Goal: Task Accomplishment & Management: Manage account settings

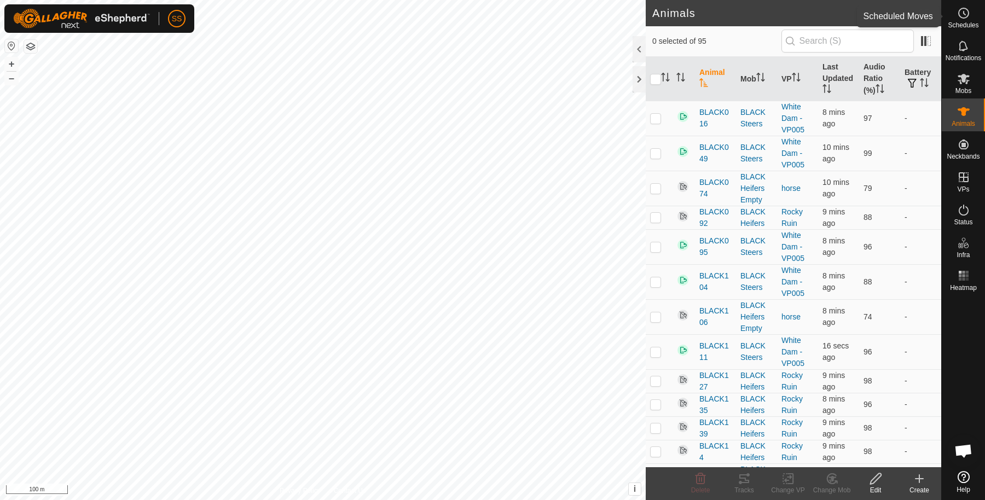
click at [959, 14] on circle at bounding box center [964, 13] width 10 height 10
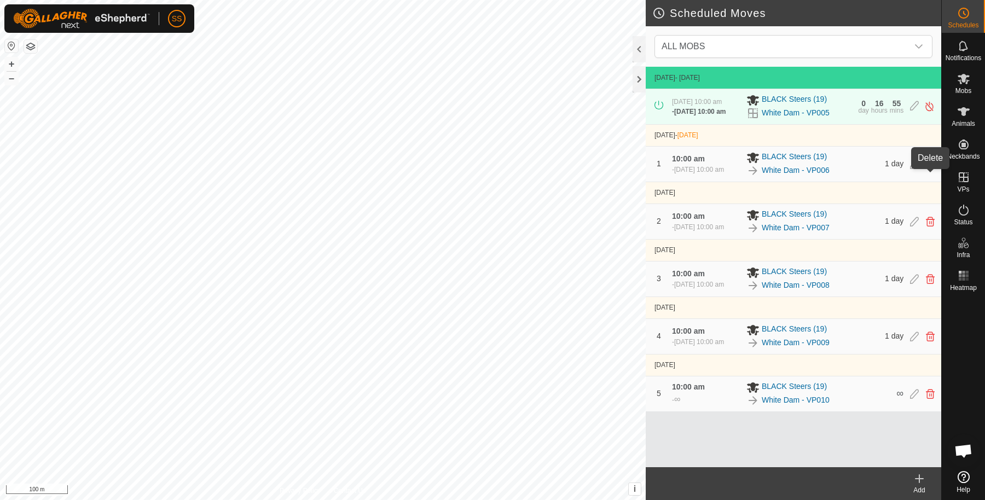
click at [932, 169] on icon at bounding box center [930, 164] width 9 height 10
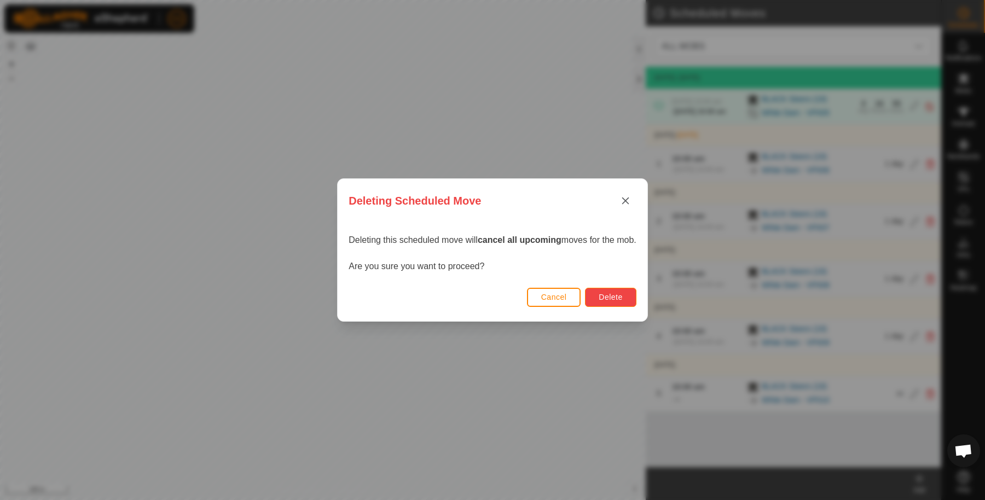
click at [612, 299] on span "Delete" at bounding box center [611, 297] width 24 height 9
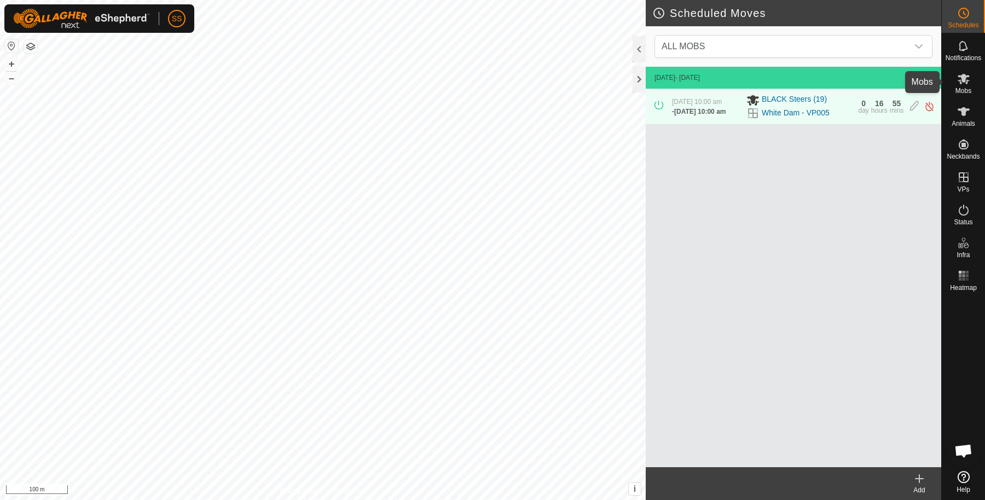
click at [960, 78] on icon at bounding box center [963, 78] width 13 height 13
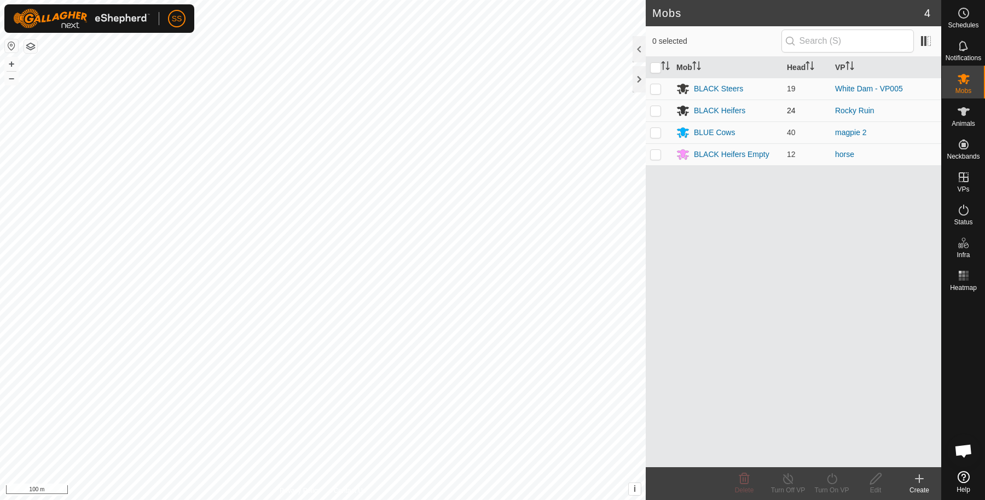
click at [657, 112] on p-checkbox at bounding box center [655, 110] width 11 height 9
click at [655, 110] on p-checkbox at bounding box center [655, 110] width 11 height 9
checkbox input "false"
click at [655, 88] on p-checkbox at bounding box center [655, 88] width 11 height 9
checkbox input "true"
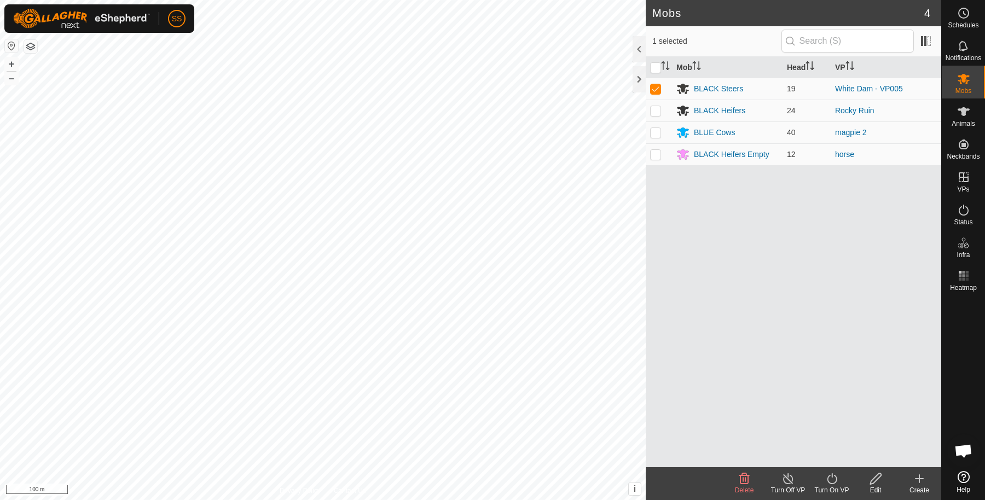
click at [826, 463] on div "Mob Head VP BLACK Steers 19 White Dam - VP005 BLACK Heifers 24 Rocky Ruin BLUE …" at bounding box center [793, 262] width 295 height 410
click at [825, 468] on div "Turn On VP" at bounding box center [832, 483] width 44 height 33
click at [844, 447] on link "Now" at bounding box center [864, 455] width 108 height 22
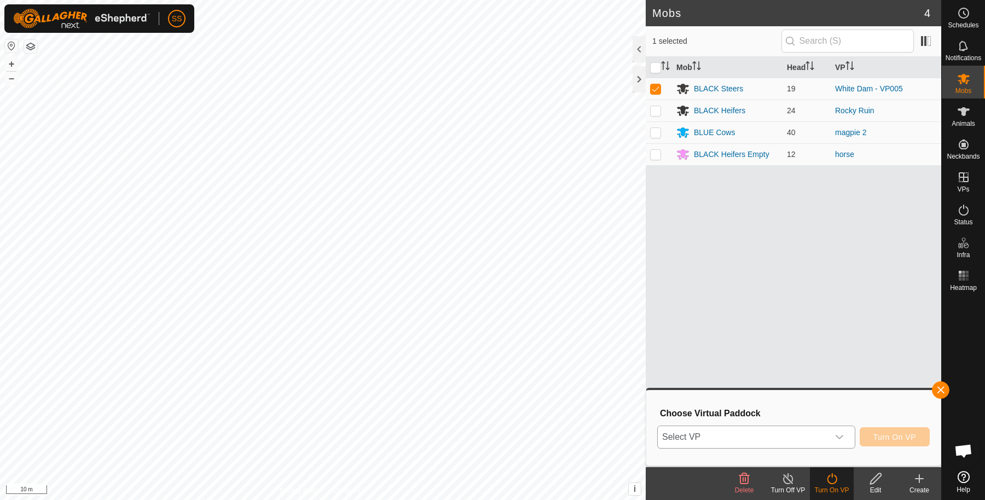
click at [818, 439] on span "Select VP" at bounding box center [743, 437] width 171 height 22
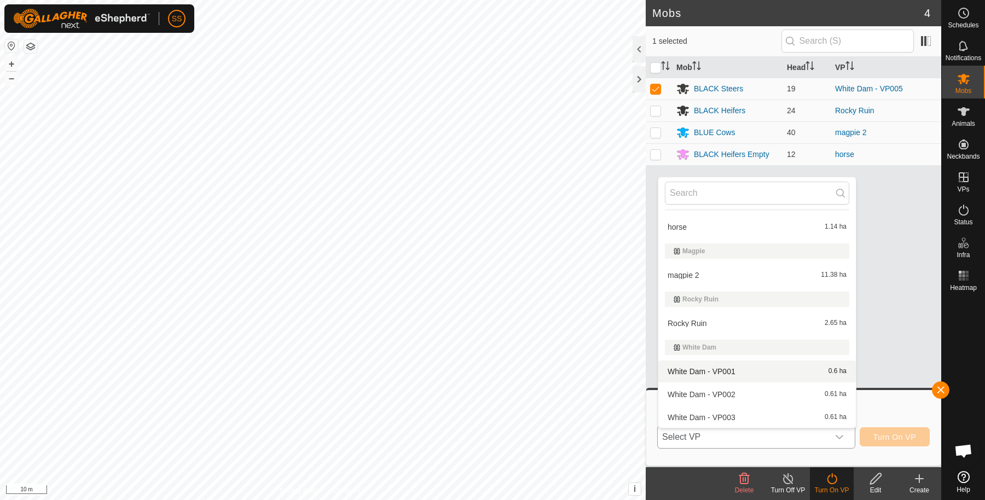
scroll to position [179, 0]
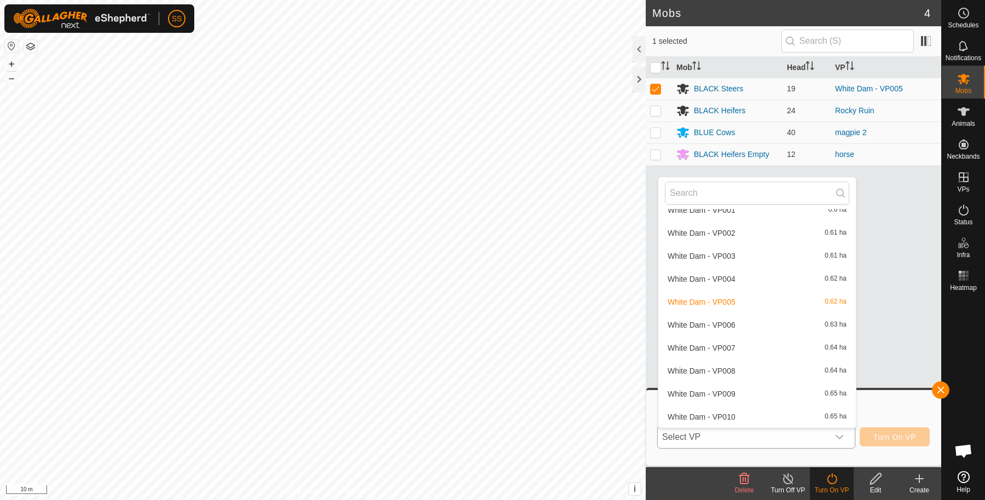
click at [723, 346] on li "White Dam - VP007 0.64 ha" at bounding box center [757, 348] width 198 height 22
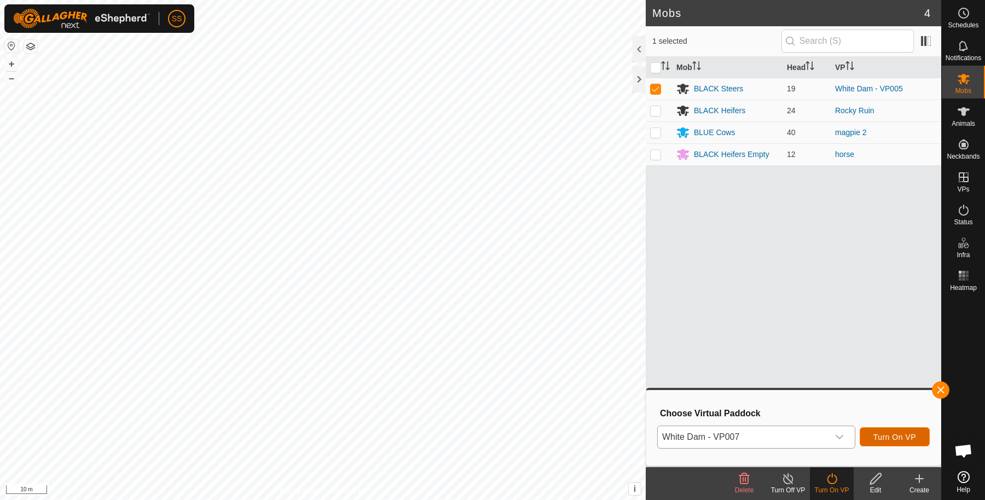
click at [909, 441] on span "Turn On VP" at bounding box center [894, 437] width 43 height 9
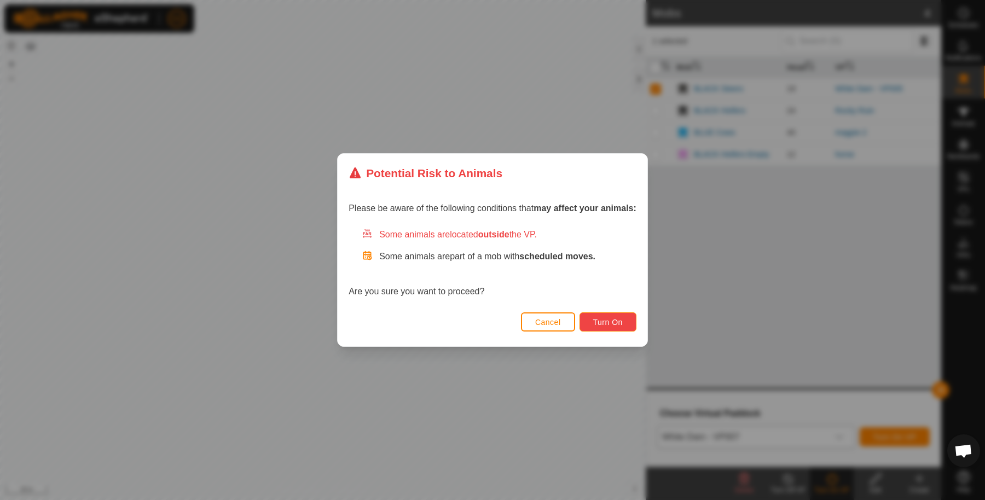
click at [598, 326] on span "Turn On" at bounding box center [608, 322] width 30 height 9
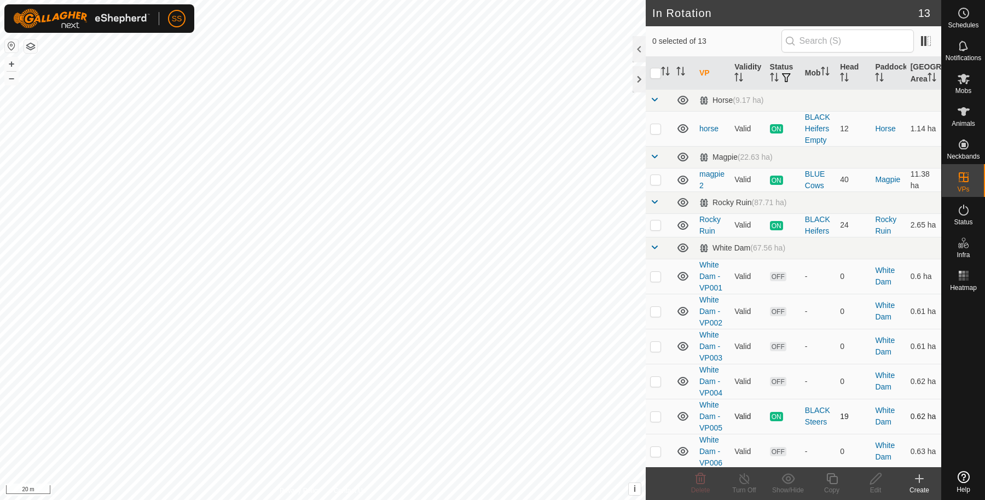
scroll to position [173, 0]
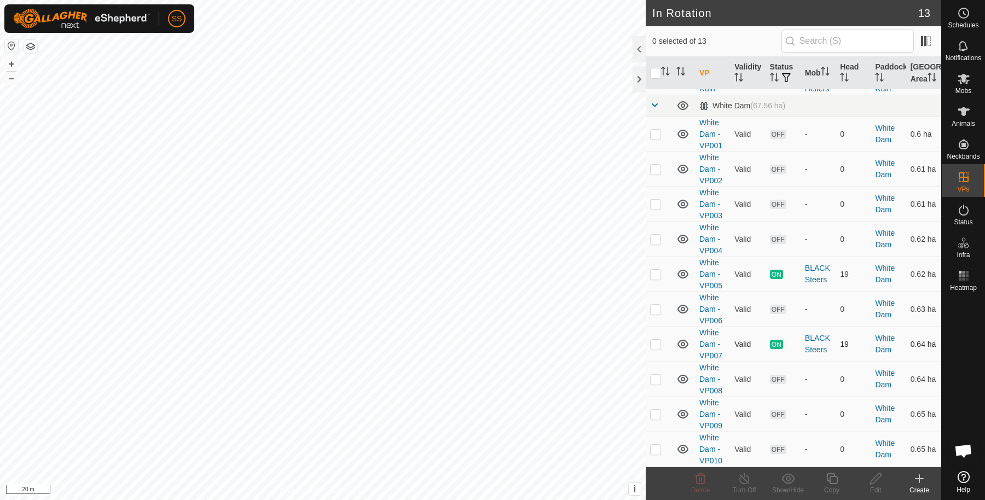
click at [657, 345] on p-checkbox at bounding box center [655, 344] width 11 height 9
checkbox input "true"
click at [828, 479] on icon at bounding box center [832, 478] width 14 height 13
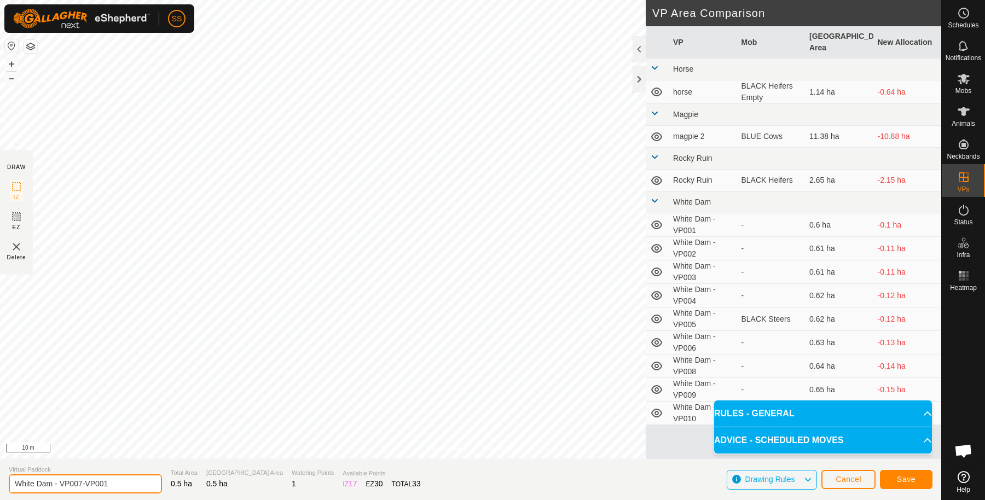
drag, startPoint x: 142, startPoint y: 484, endPoint x: 82, endPoint y: 484, distance: 59.6
click at [82, 484] on input "White Dam - VP007-VP001" at bounding box center [85, 483] width 153 height 19
type input "White Dam - VP008"
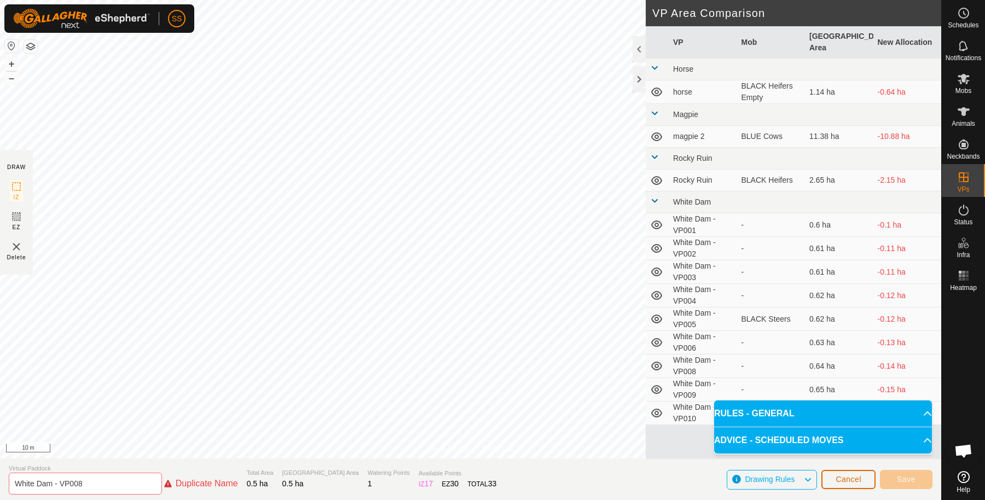
click at [843, 481] on span "Cancel" at bounding box center [848, 479] width 26 height 9
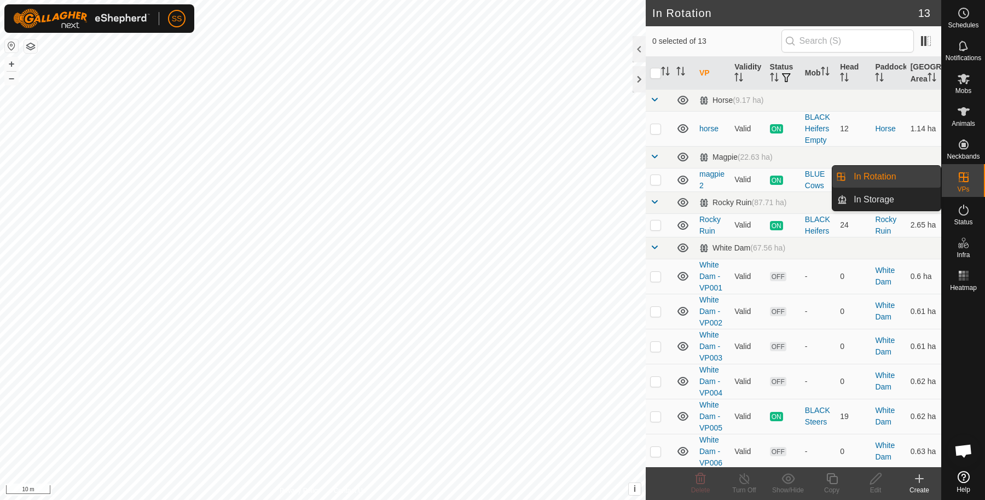
click at [912, 178] on link "In Rotation" at bounding box center [894, 177] width 94 height 22
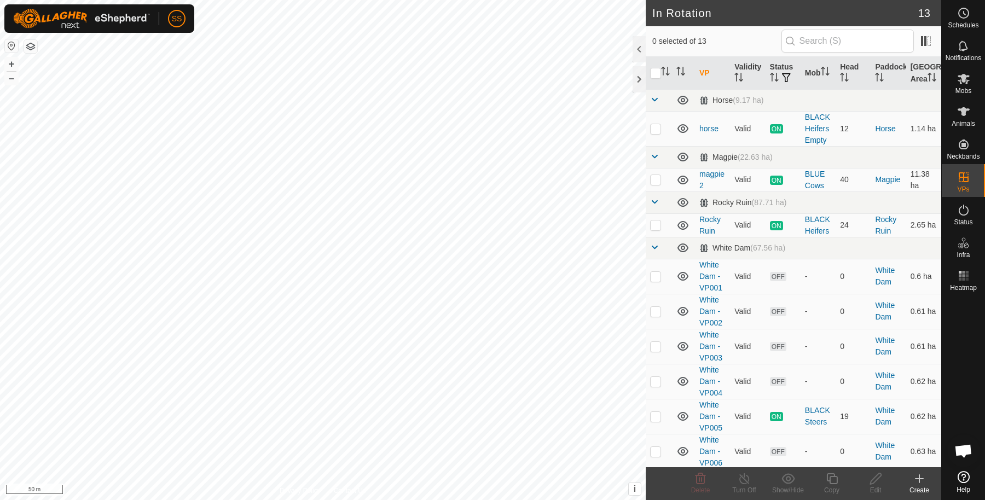
scroll to position [173, 0]
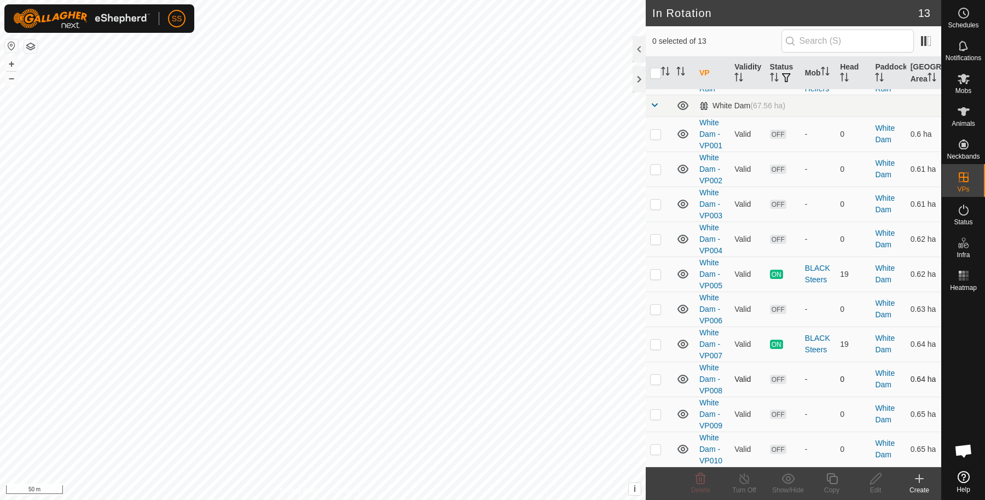
click at [658, 383] on p-checkbox at bounding box center [655, 379] width 11 height 9
checkbox input "true"
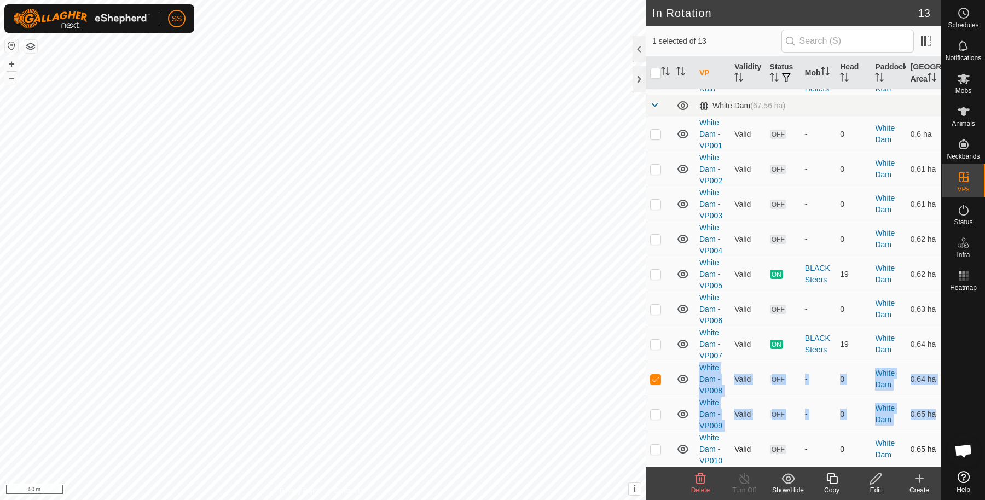
click at [655, 447] on p-checkbox at bounding box center [655, 449] width 11 height 9
checkbox input "true"
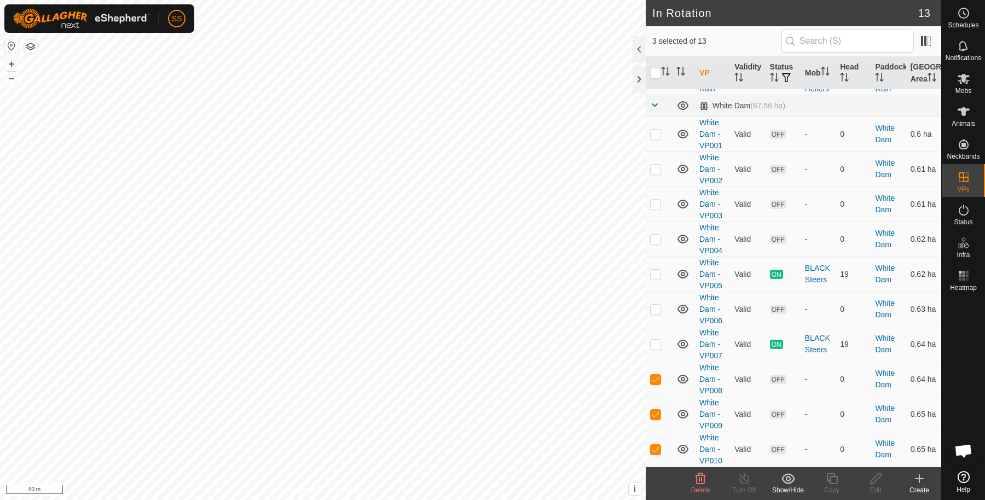
click at [709, 482] on delete-svg-icon at bounding box center [700, 478] width 44 height 13
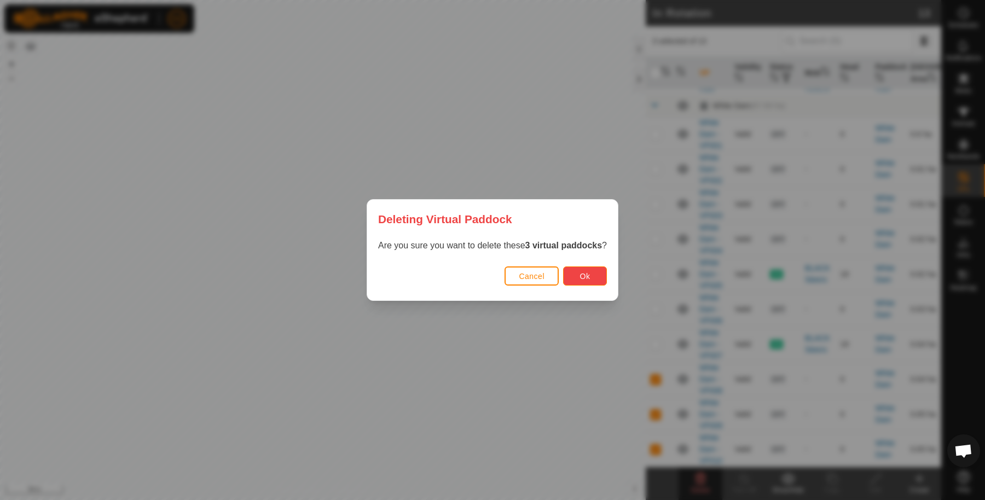
click at [595, 279] on button "Ok" at bounding box center [585, 275] width 44 height 19
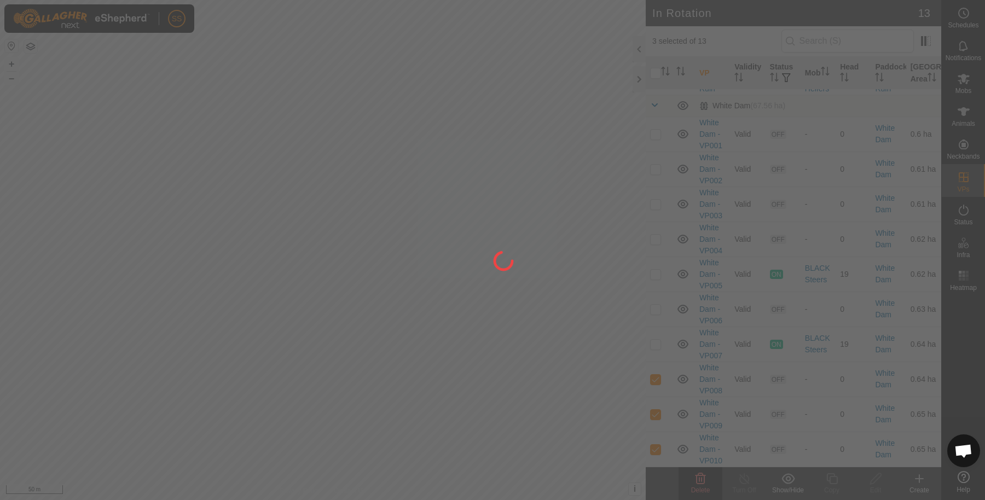
checkbox input "false"
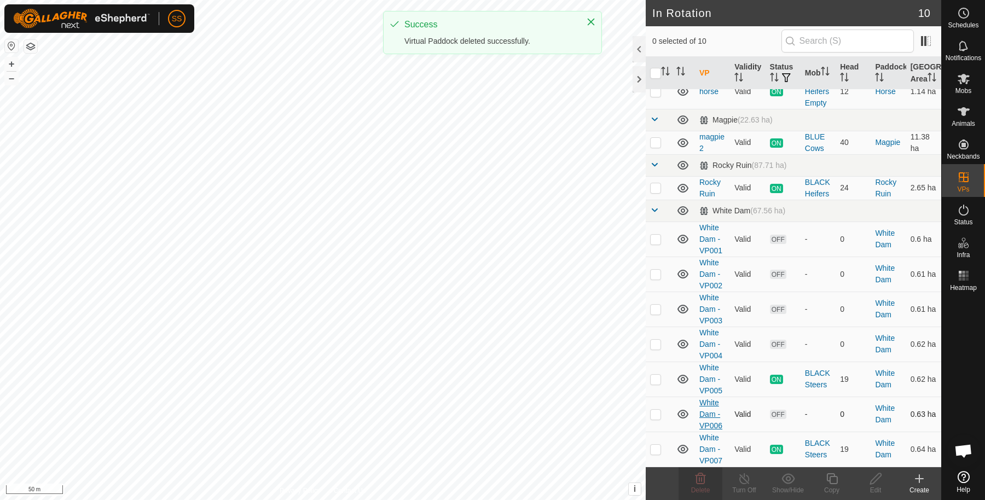
scroll to position [68, 0]
click at [652, 445] on p-checkbox at bounding box center [655, 449] width 11 height 9
checkbox input "true"
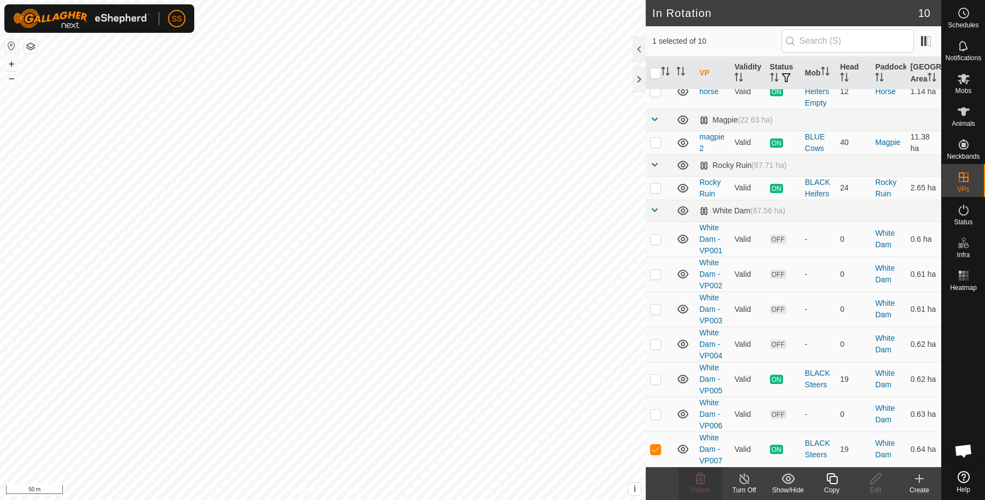
click at [830, 482] on icon at bounding box center [832, 478] width 14 height 13
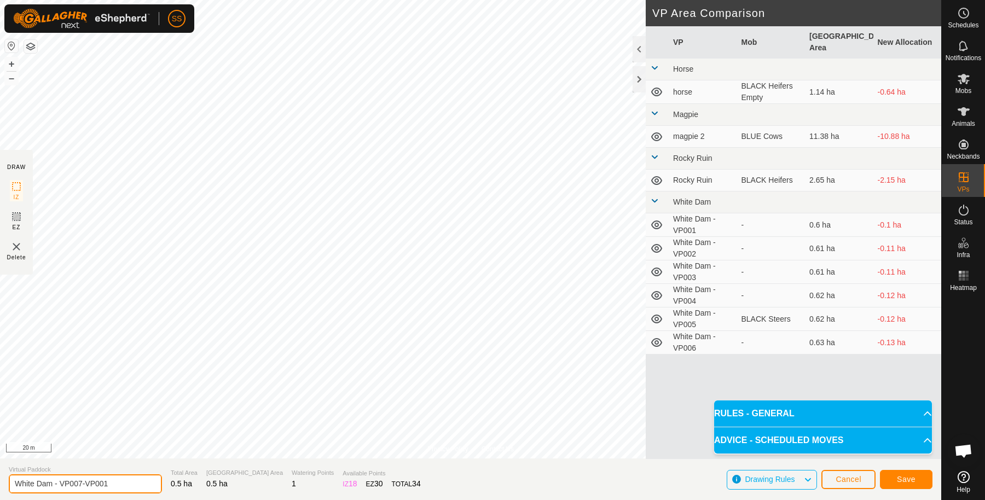
click at [124, 482] on input "White Dam - VP007-VP001" at bounding box center [85, 483] width 153 height 19
type input "White Dam - VP008"
click at [890, 478] on button "Save" at bounding box center [906, 479] width 53 height 19
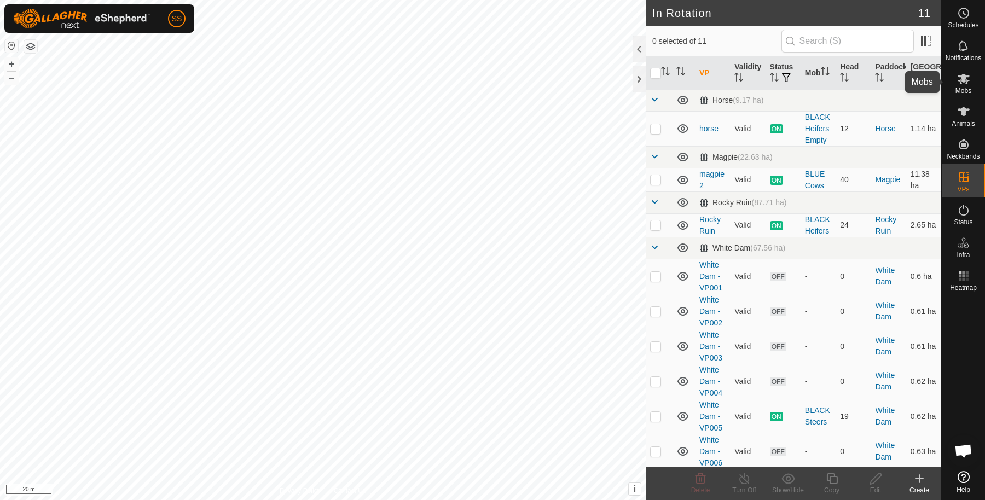
click at [969, 70] on es-mob-svg-icon at bounding box center [964, 79] width 20 height 18
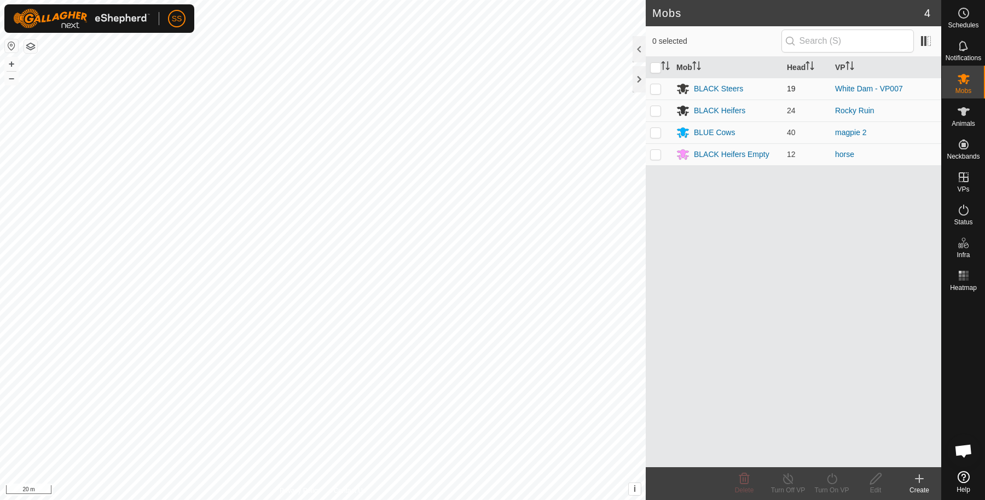
click at [656, 90] on p-checkbox at bounding box center [655, 88] width 11 height 9
checkbox input "true"
click at [834, 486] on div "Turn On VP" at bounding box center [832, 490] width 44 height 10
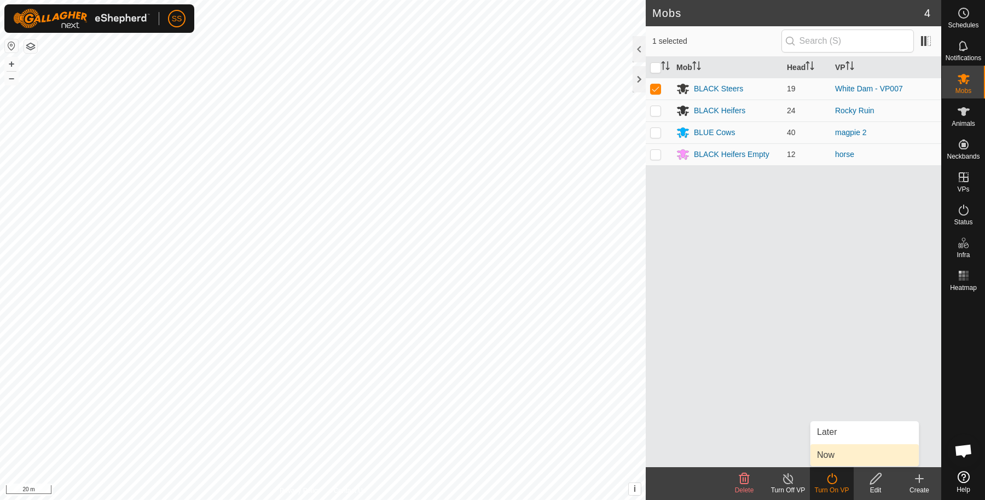
click at [837, 462] on link "Now" at bounding box center [864, 455] width 108 height 22
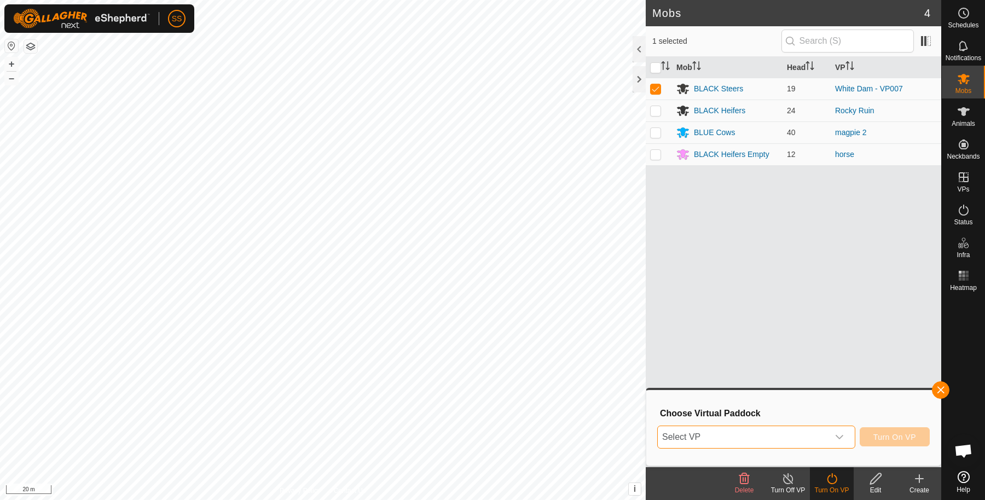
click at [785, 433] on span "Select VP" at bounding box center [743, 437] width 171 height 22
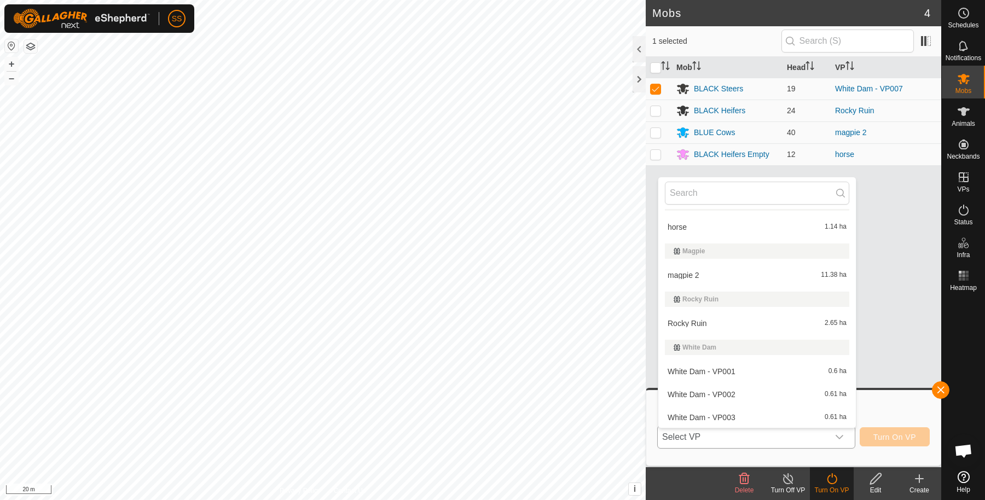
scroll to position [133, 0]
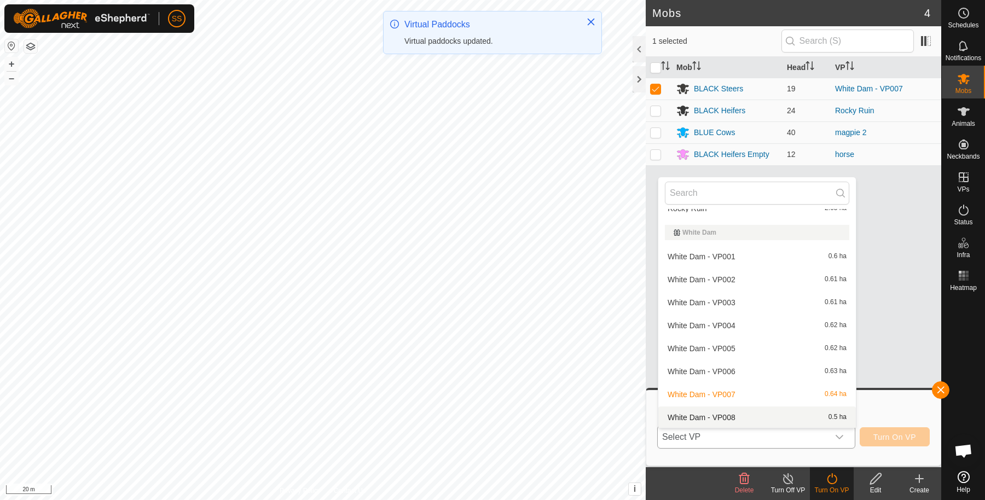
click at [757, 411] on li "White Dam - VP008 0.5 ha" at bounding box center [757, 417] width 198 height 22
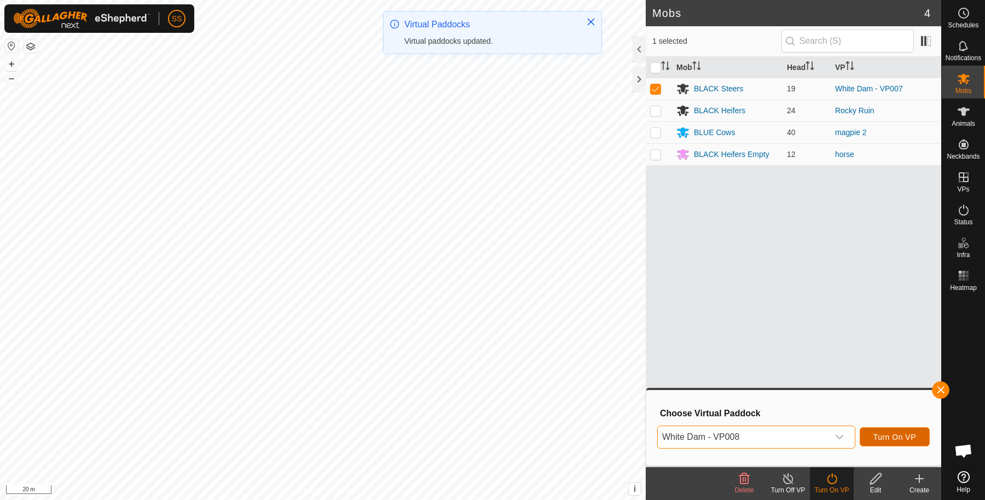
click at [893, 440] on span "Turn On VP" at bounding box center [894, 437] width 43 height 9
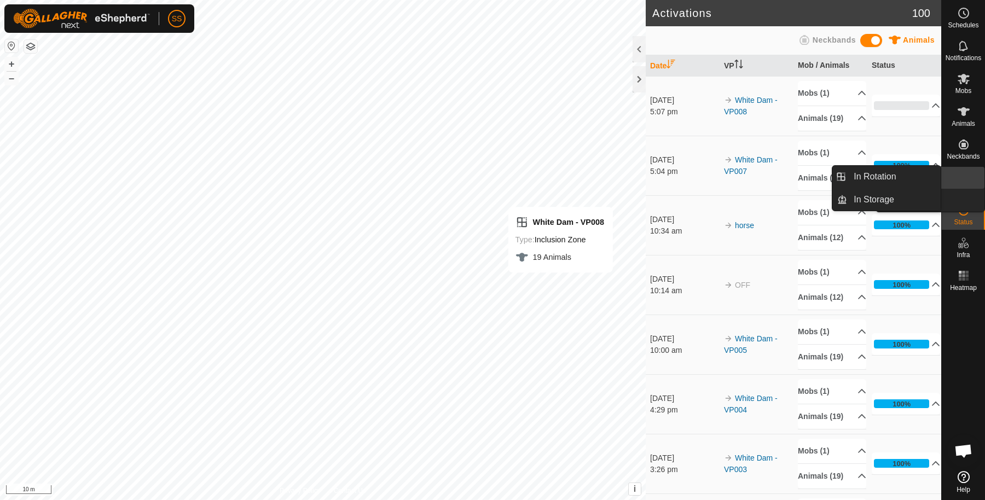
click at [971, 176] on es-virtualpaddocks-svg-icon at bounding box center [964, 178] width 20 height 18
click at [864, 183] on link "In Rotation" at bounding box center [894, 177] width 94 height 22
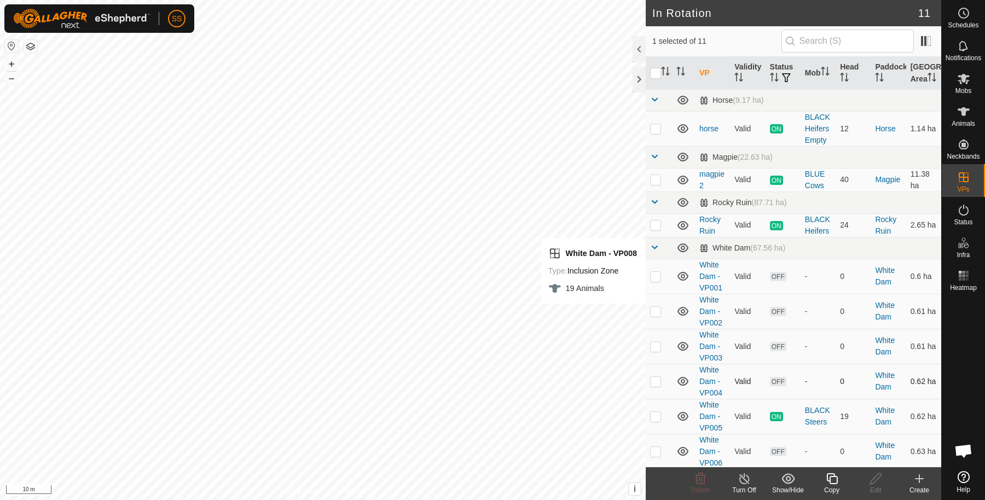
scroll to position [103, 0]
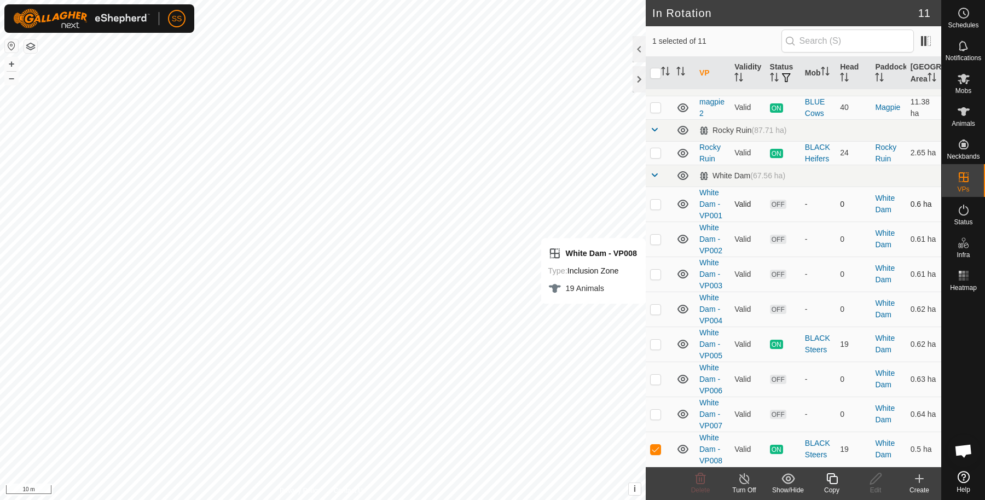
click at [653, 211] on td at bounding box center [659, 204] width 26 height 35
checkbox input "true"
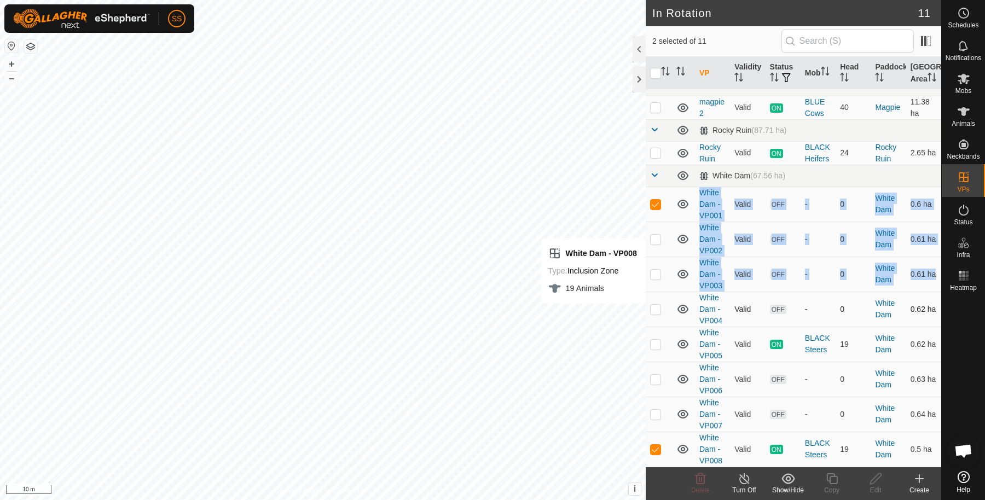
click at [651, 315] on td at bounding box center [659, 309] width 26 height 35
checkbox input "true"
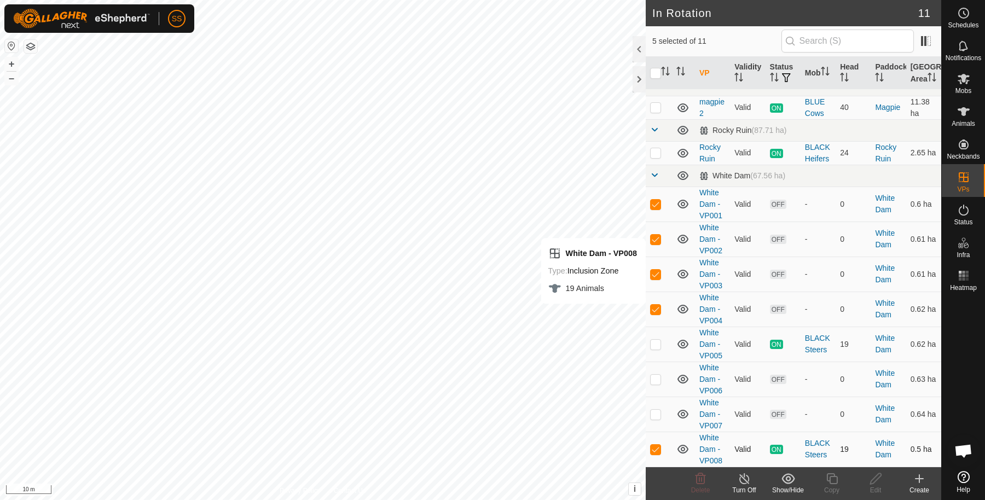
click at [653, 455] on td at bounding box center [659, 449] width 26 height 35
checkbox input "false"
click at [704, 477] on icon at bounding box center [700, 478] width 10 height 11
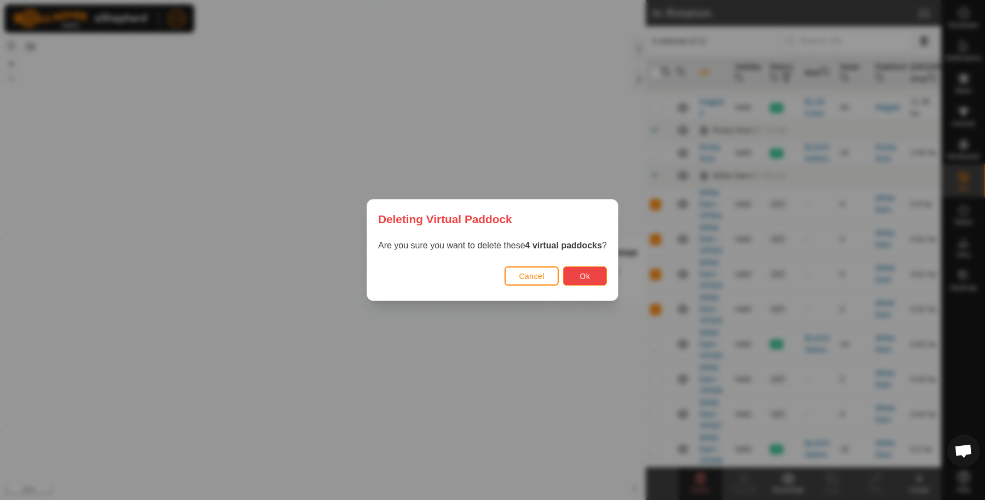
click at [580, 278] on span "Ok" at bounding box center [585, 276] width 10 height 9
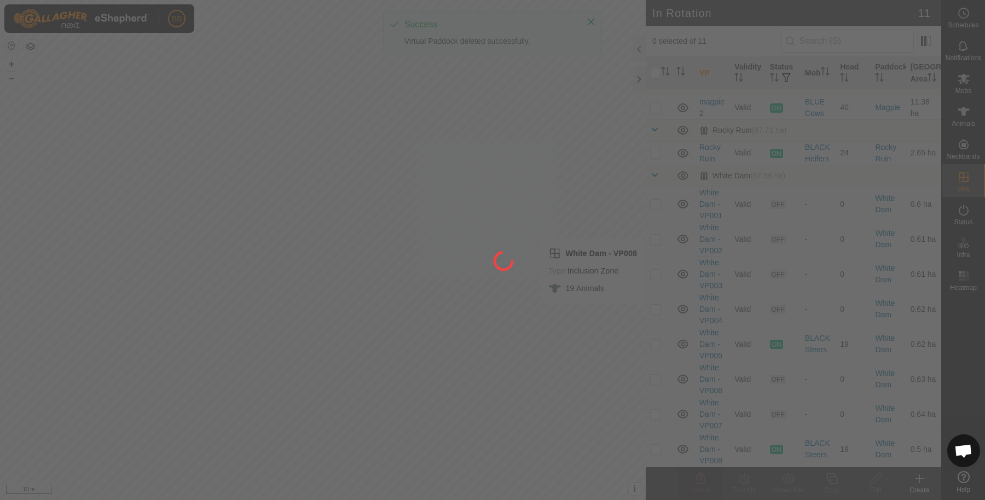
checkbox input "false"
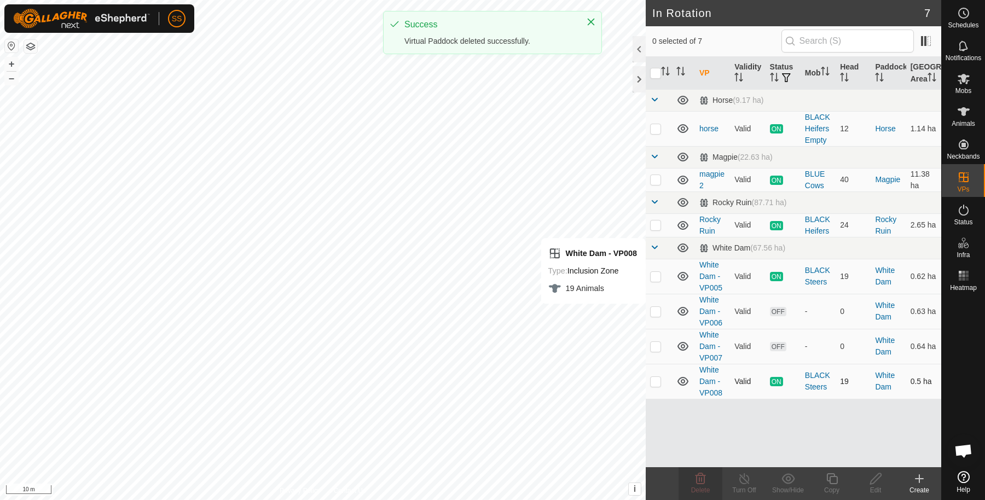
scroll to position [0, 0]
click at [655, 316] on p-checkbox at bounding box center [655, 311] width 11 height 9
checkbox input "true"
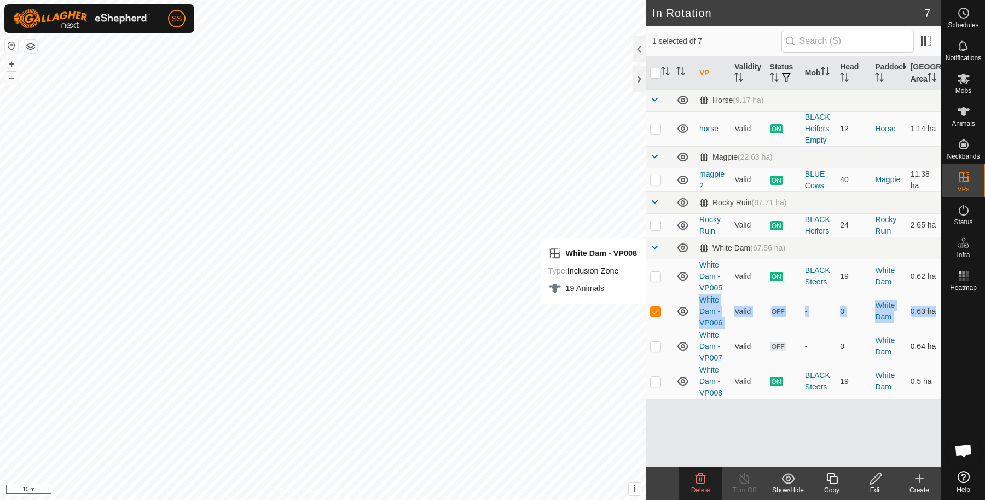
click at [656, 351] on p-checkbox at bounding box center [655, 346] width 11 height 9
checkbox input "true"
click at [698, 494] on div "Delete" at bounding box center [700, 490] width 44 height 10
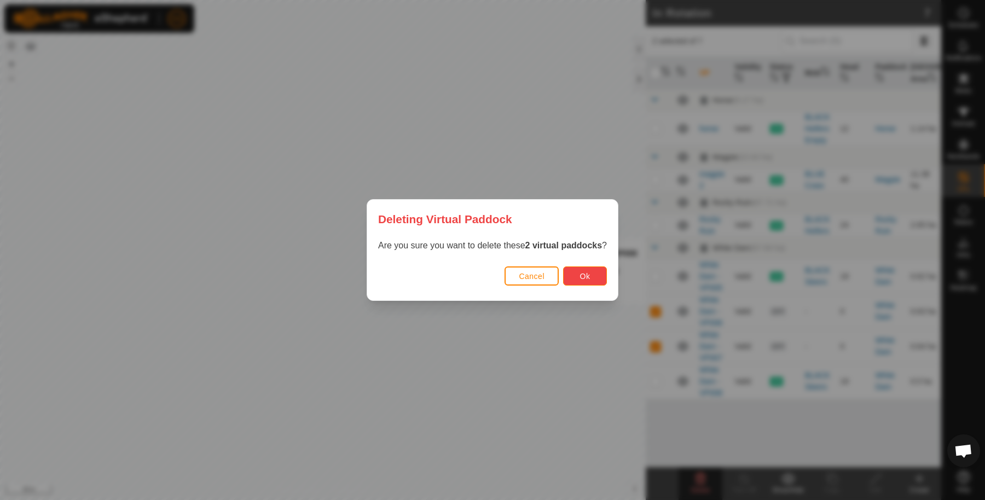
click at [580, 277] on span "Ok" at bounding box center [585, 276] width 10 height 9
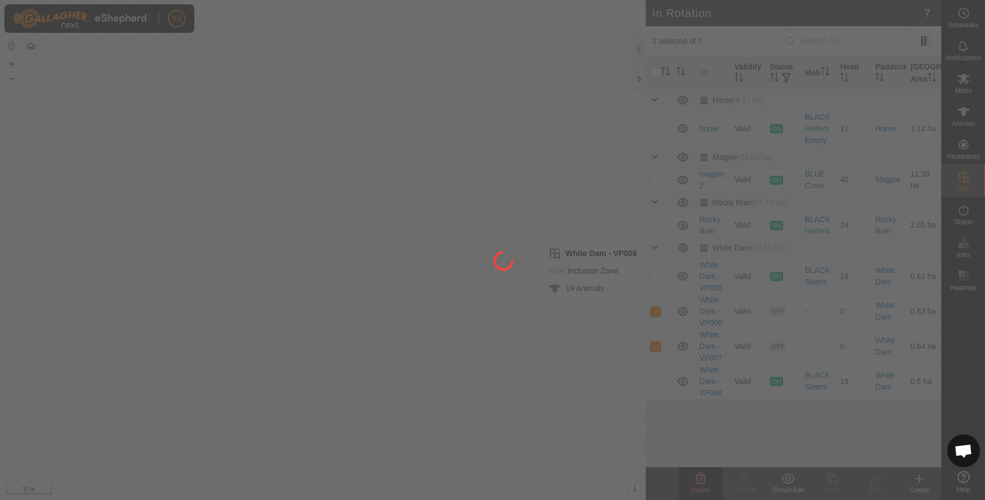
checkbox input "false"
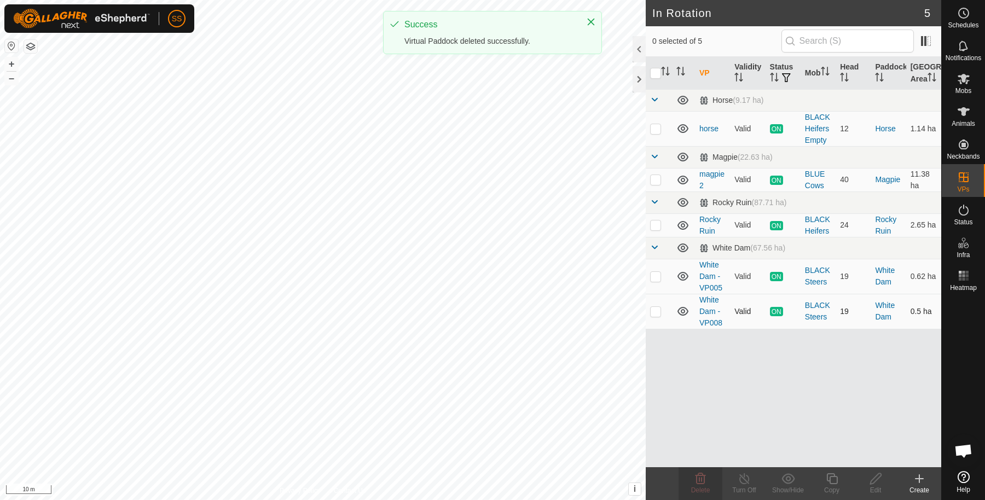
click at [655, 316] on p-checkbox at bounding box center [655, 311] width 11 height 9
checkbox input "true"
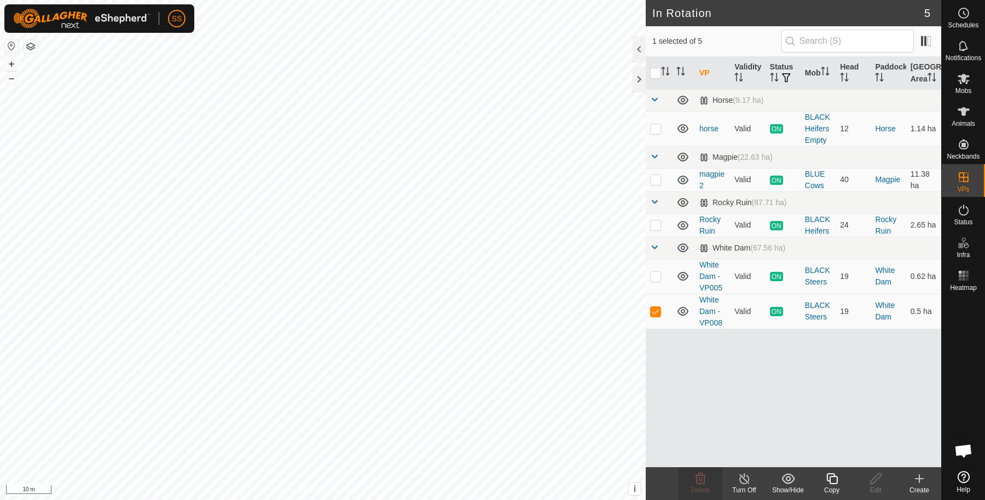
click at [835, 480] on icon at bounding box center [832, 478] width 14 height 13
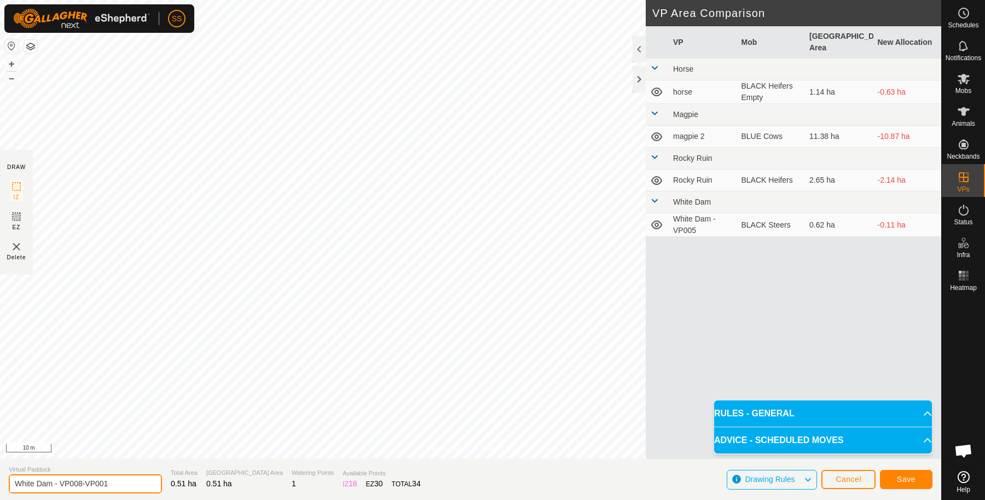
click at [124, 485] on input "White Dam - VP008-VP001" at bounding box center [85, 483] width 153 height 19
type input "White Dam - VP009"
click at [909, 482] on span "Save" at bounding box center [906, 479] width 19 height 9
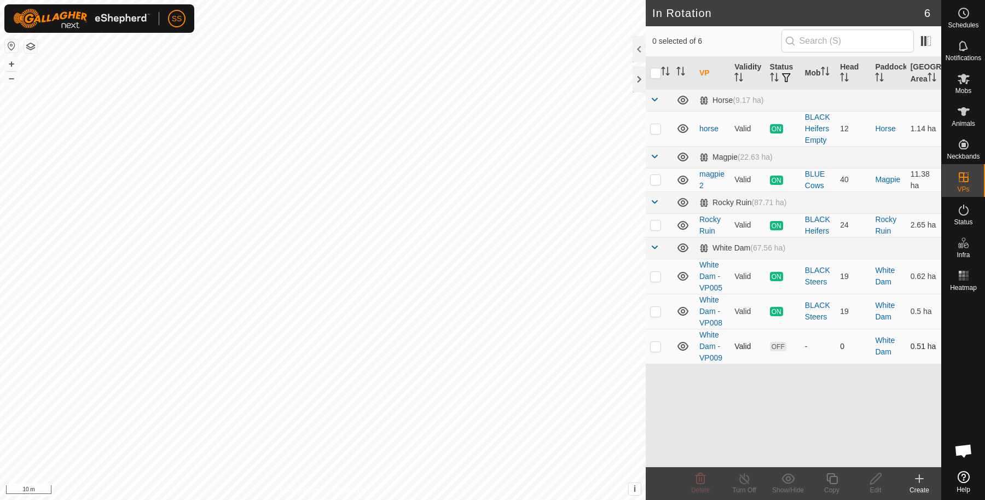
click at [652, 351] on p-checkbox at bounding box center [655, 346] width 11 height 9
checkbox input "true"
click at [837, 479] on icon at bounding box center [832, 478] width 14 height 13
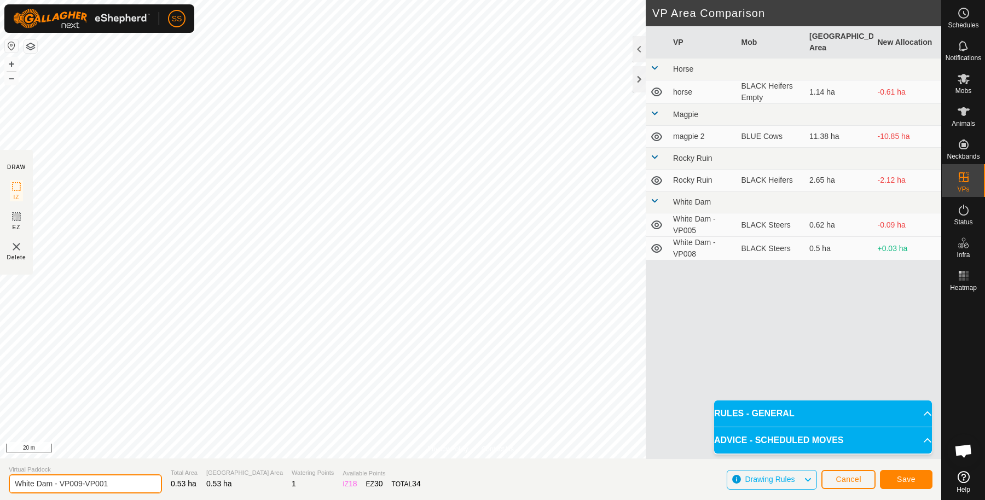
click at [120, 483] on input "White Dam - VP009-VP001" at bounding box center [85, 483] width 153 height 19
type input "White Dam - VP010"
click at [899, 480] on span "Save" at bounding box center [906, 479] width 19 height 9
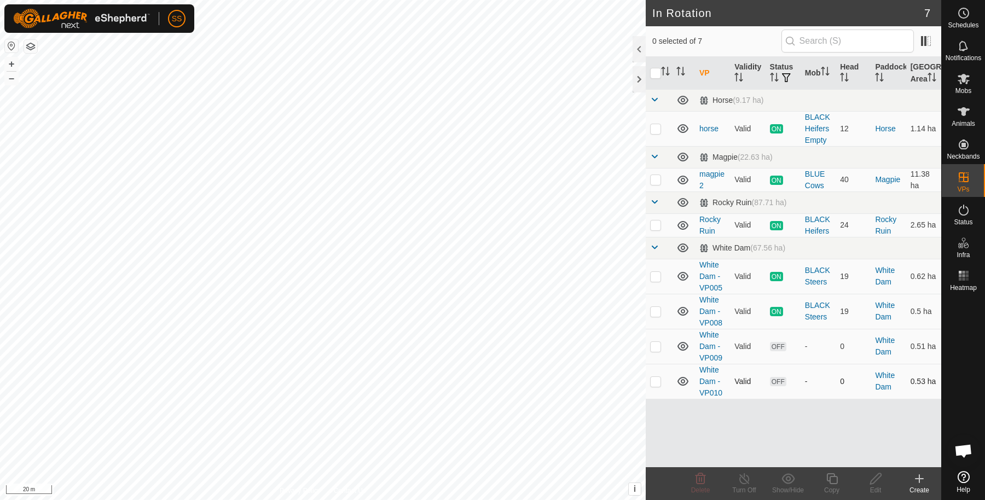
click at [656, 386] on p-checkbox at bounding box center [655, 381] width 11 height 9
checkbox input "true"
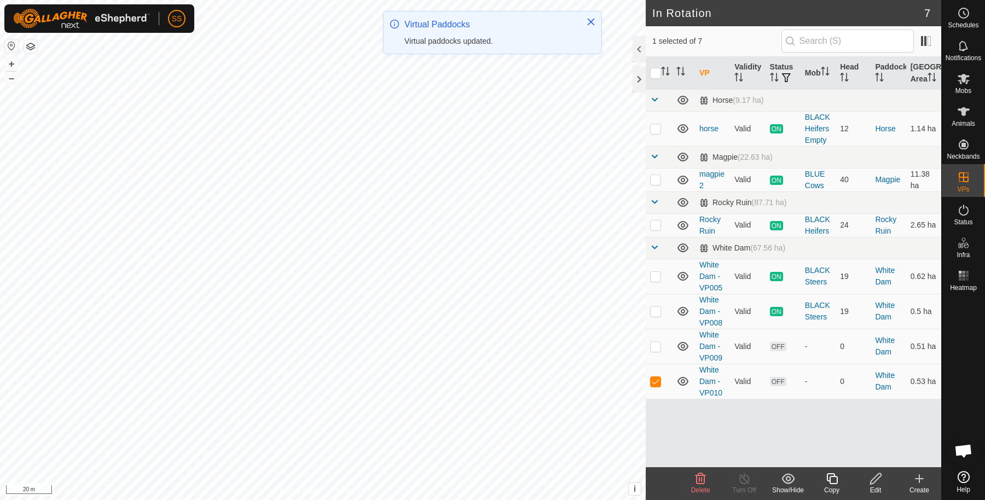
click at [829, 477] on icon at bounding box center [832, 478] width 14 height 13
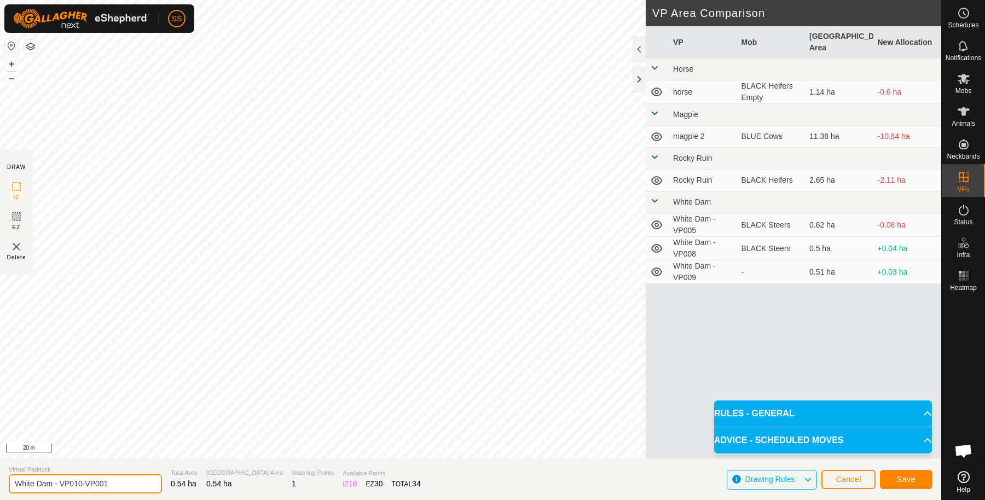
click at [138, 480] on input "White Dam - VP010-VP001" at bounding box center [85, 483] width 153 height 19
type input "White Dam - VP011"
click at [900, 472] on button "Save" at bounding box center [906, 479] width 53 height 19
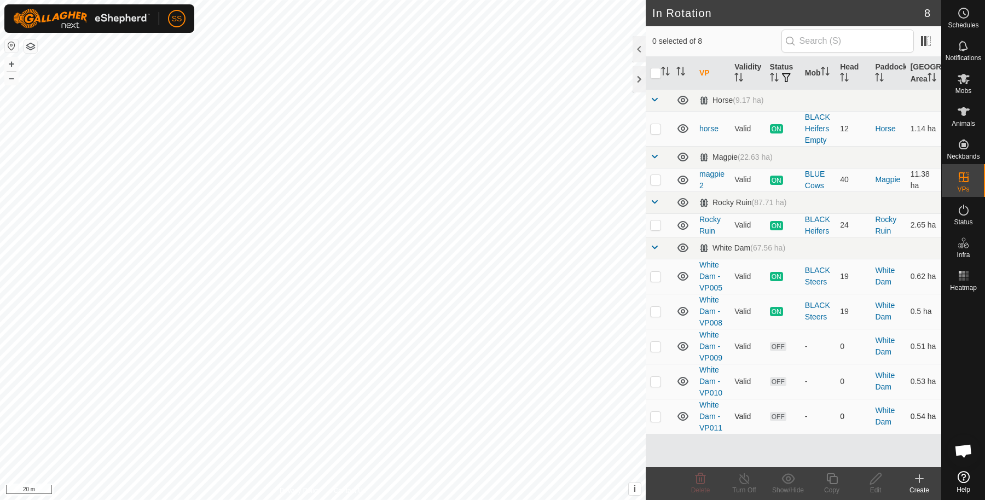
click at [654, 430] on td at bounding box center [659, 416] width 26 height 35
checkbox input "true"
click at [831, 485] on div "Copy" at bounding box center [832, 490] width 44 height 10
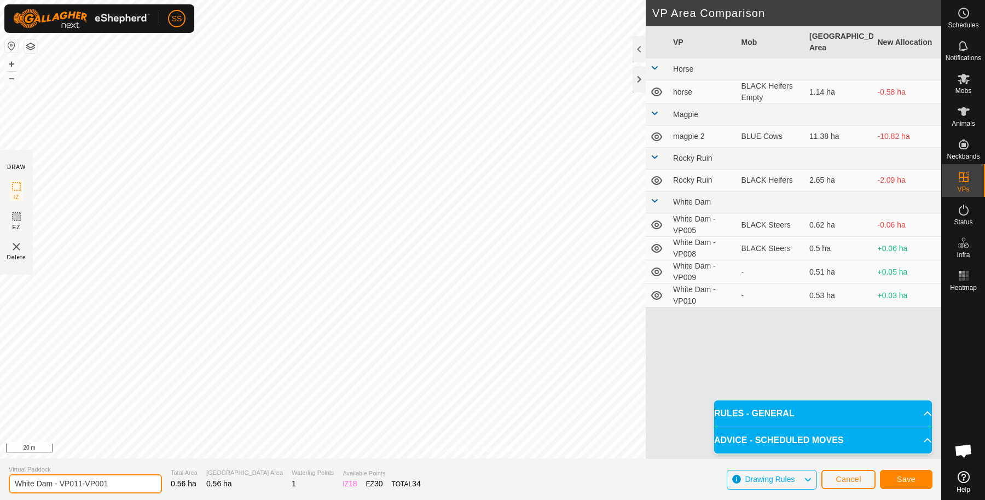
click at [118, 487] on input "White Dam - VP011-VP001" at bounding box center [85, 483] width 153 height 19
type input "White Dam - VP012"
click at [910, 483] on span "Save" at bounding box center [906, 479] width 19 height 9
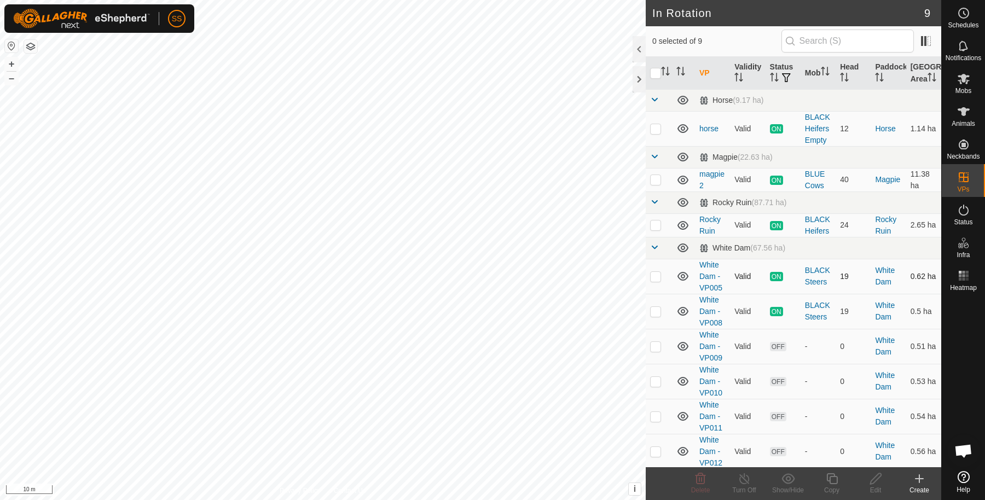
scroll to position [33, 0]
click at [653, 449] on p-checkbox at bounding box center [655, 449] width 11 height 9
checkbox input "true"
click at [831, 478] on icon at bounding box center [832, 478] width 14 height 13
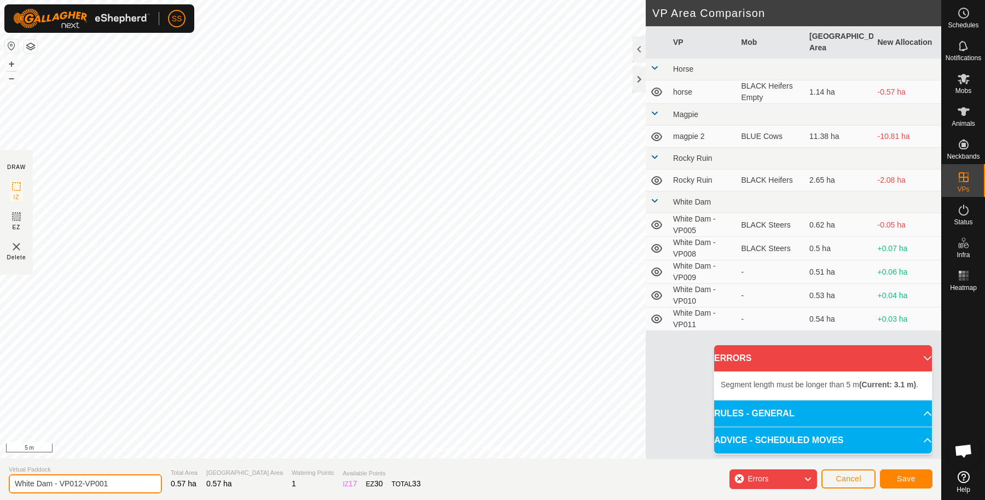
click at [127, 478] on input "White Dam - VP012-VP001" at bounding box center [85, 483] width 153 height 19
type input "White Dam - VP013"
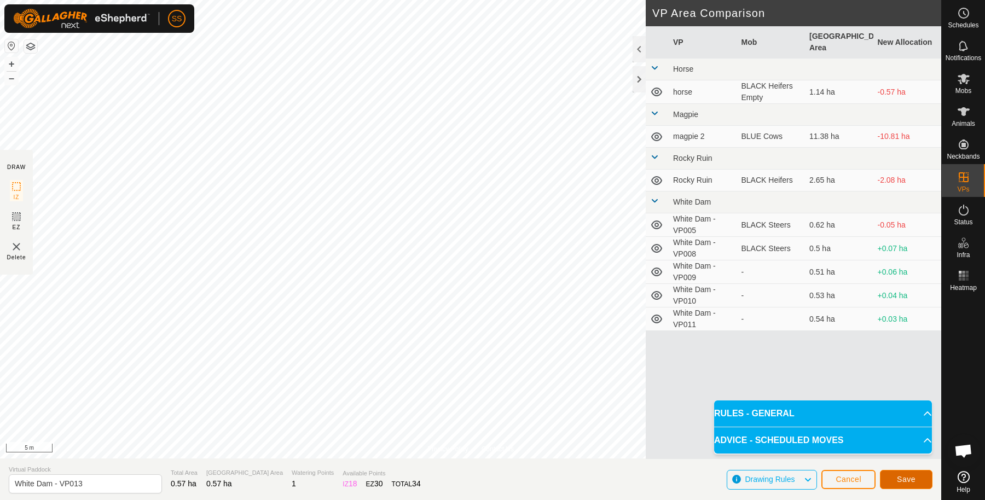
click at [925, 480] on button "Save" at bounding box center [906, 479] width 53 height 19
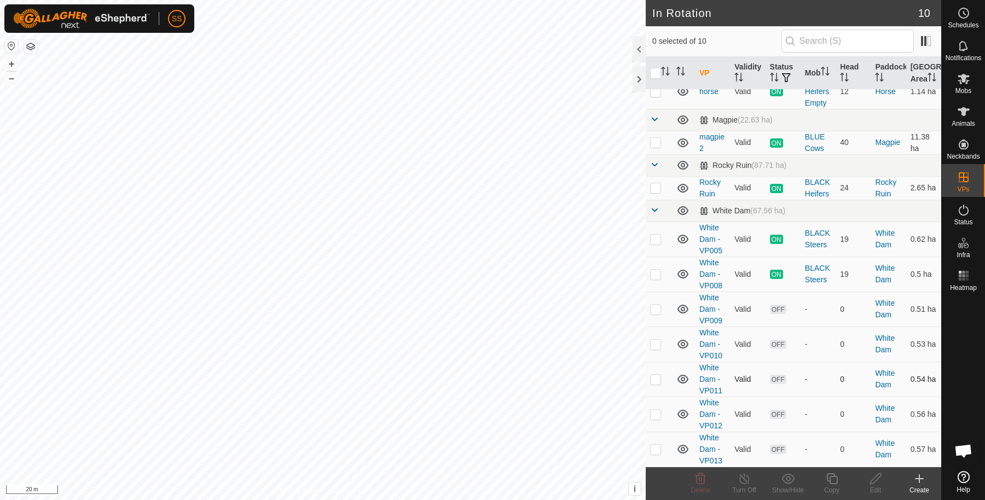
scroll to position [68, 0]
click at [659, 452] on p-checkbox at bounding box center [655, 449] width 11 height 9
checkbox input "true"
click at [834, 479] on icon at bounding box center [832, 478] width 14 height 13
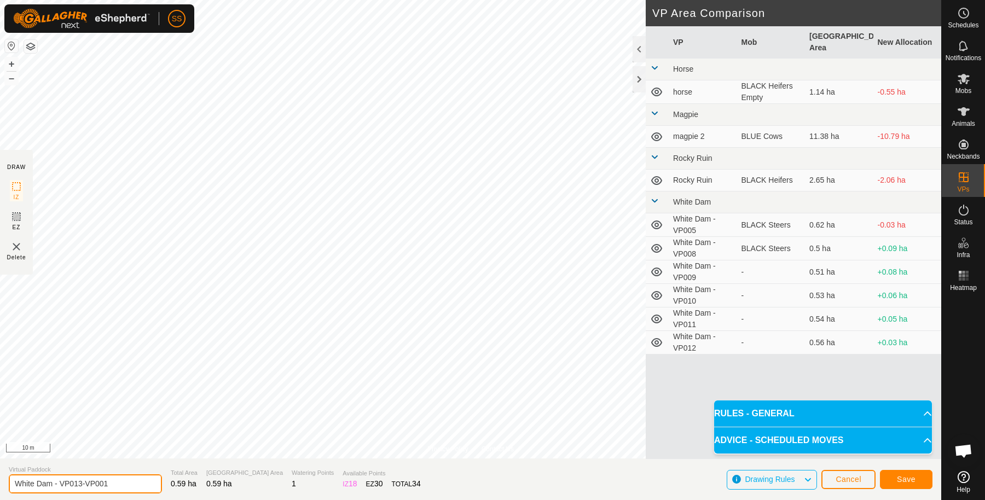
click at [135, 480] on input "White Dam - VP013-VP001" at bounding box center [85, 483] width 153 height 19
type input "White Dam - VP014"
click at [903, 477] on span "Save" at bounding box center [906, 479] width 19 height 9
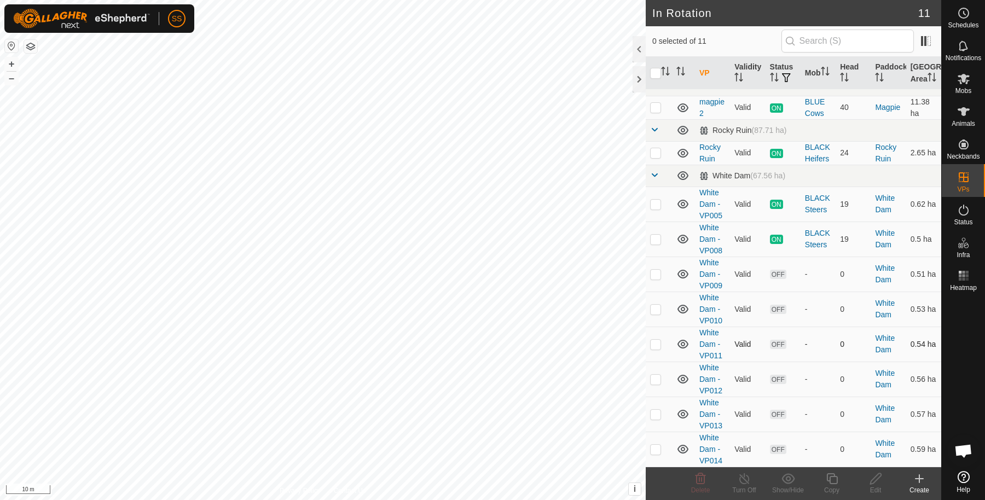
scroll to position [103, 0]
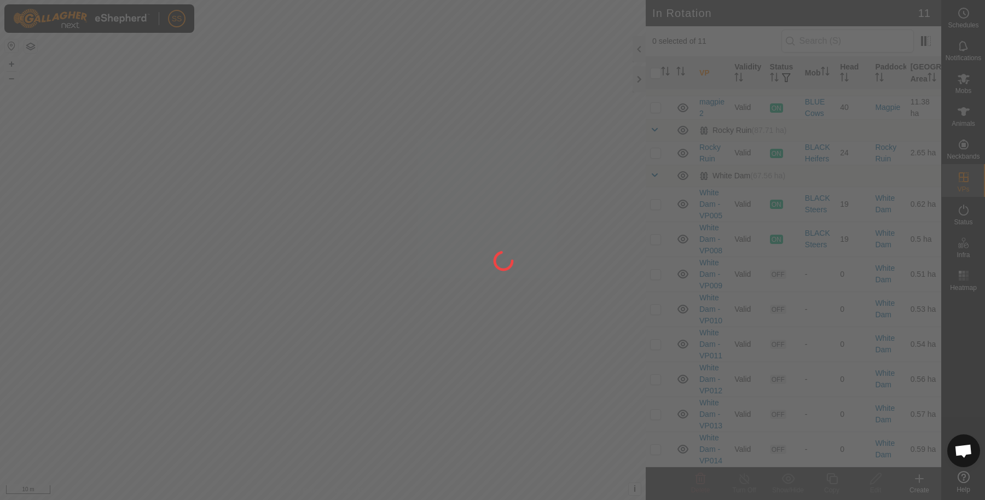
click at [649, 450] on div at bounding box center [492, 250] width 985 height 500
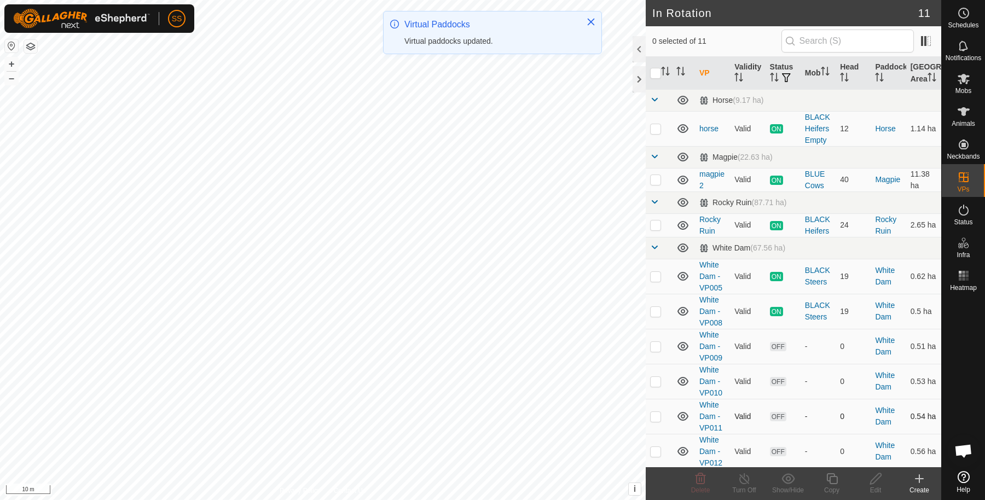
click at [661, 434] on td at bounding box center [659, 416] width 26 height 35
checkbox input "true"
click at [823, 483] on copy-svg-icon at bounding box center [832, 478] width 44 height 13
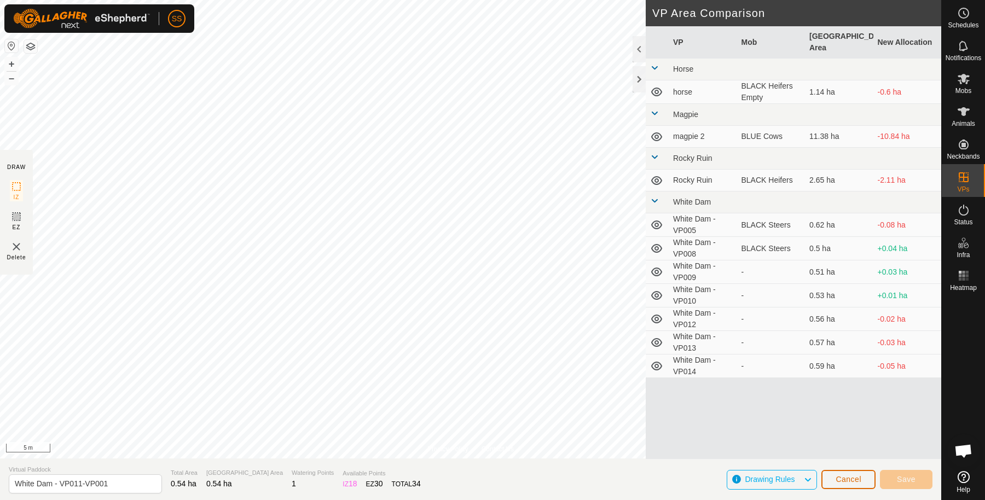
click at [848, 483] on span "Cancel" at bounding box center [848, 479] width 26 height 9
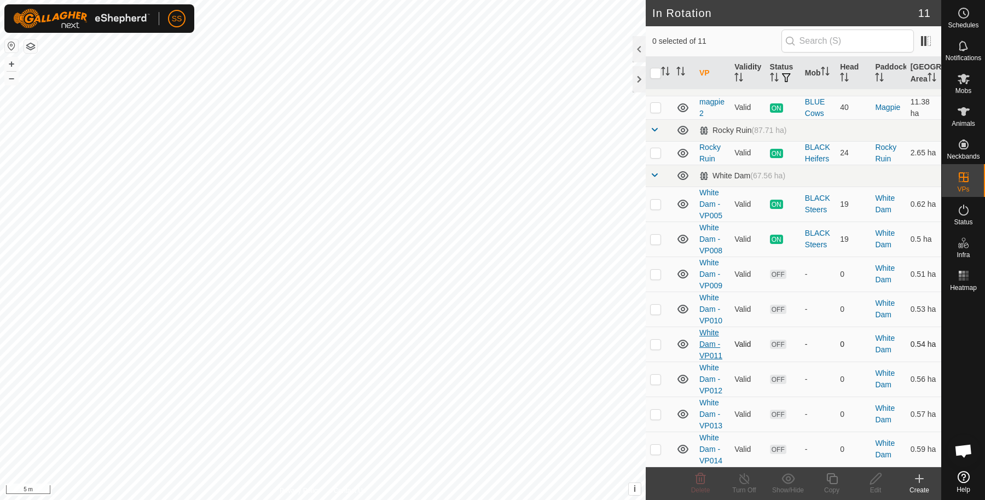
scroll to position [103, 0]
click at [656, 449] on p-checkbox at bounding box center [655, 449] width 11 height 9
checkbox input "true"
click at [832, 479] on icon at bounding box center [832, 478] width 14 height 13
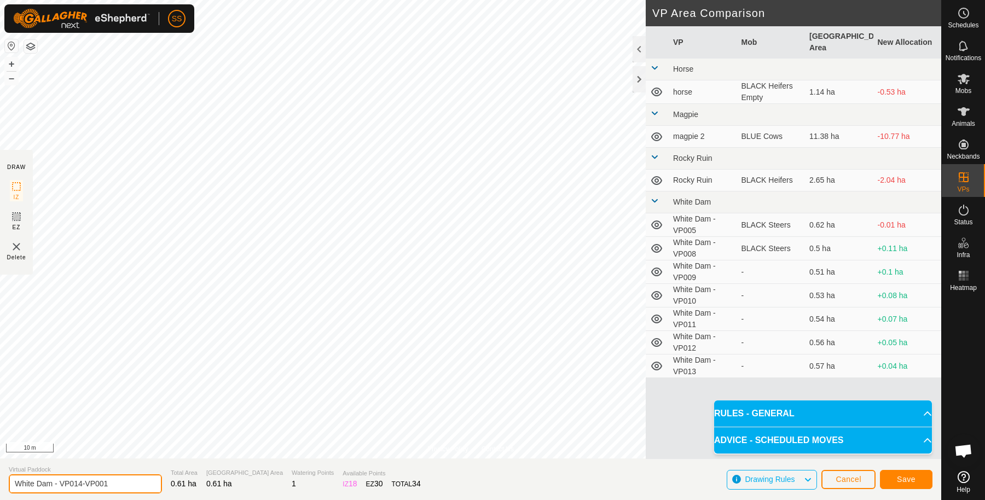
click at [125, 480] on input "White Dam - VP014-VP001" at bounding box center [85, 483] width 153 height 19
type input "White Dam - VP015"
click at [898, 478] on span "Save" at bounding box center [906, 479] width 19 height 9
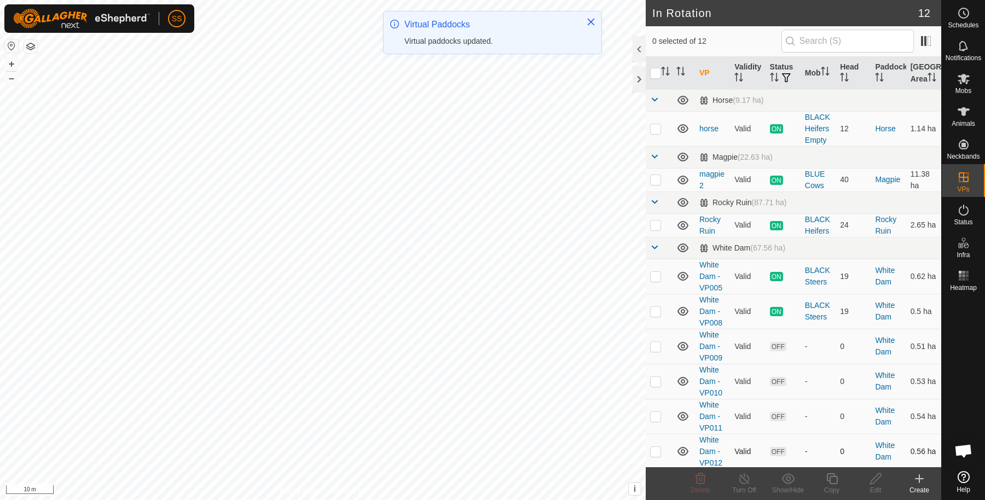
scroll to position [138, 0]
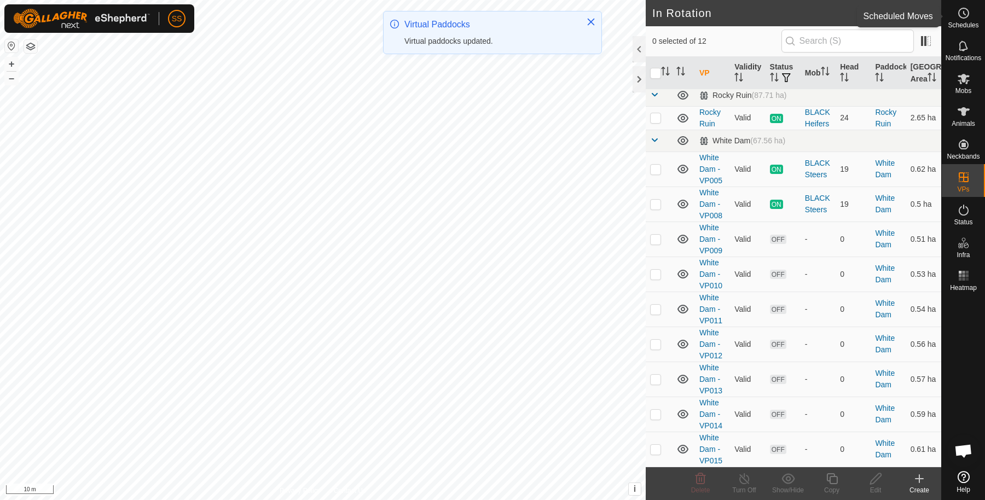
click at [965, 18] on icon at bounding box center [963, 13] width 13 height 13
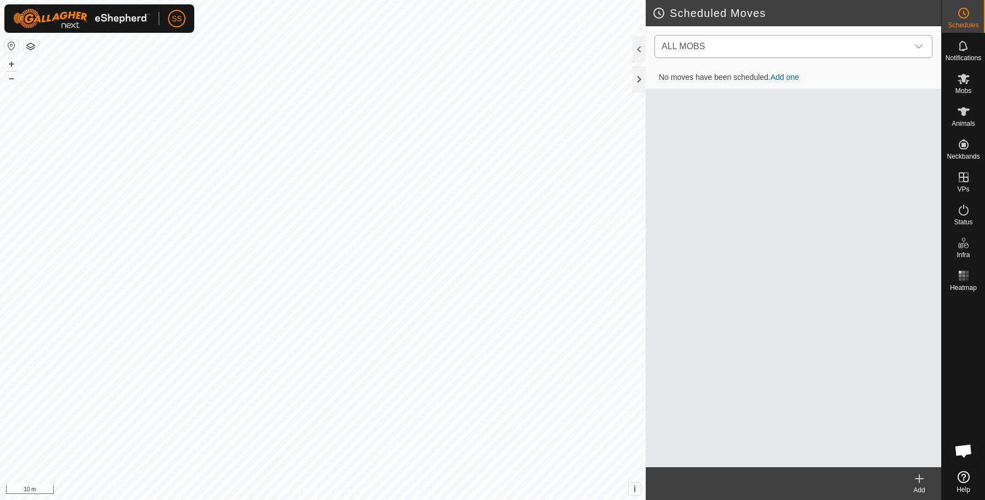
click at [786, 49] on span "ALL MOBS" at bounding box center [782, 47] width 251 height 22
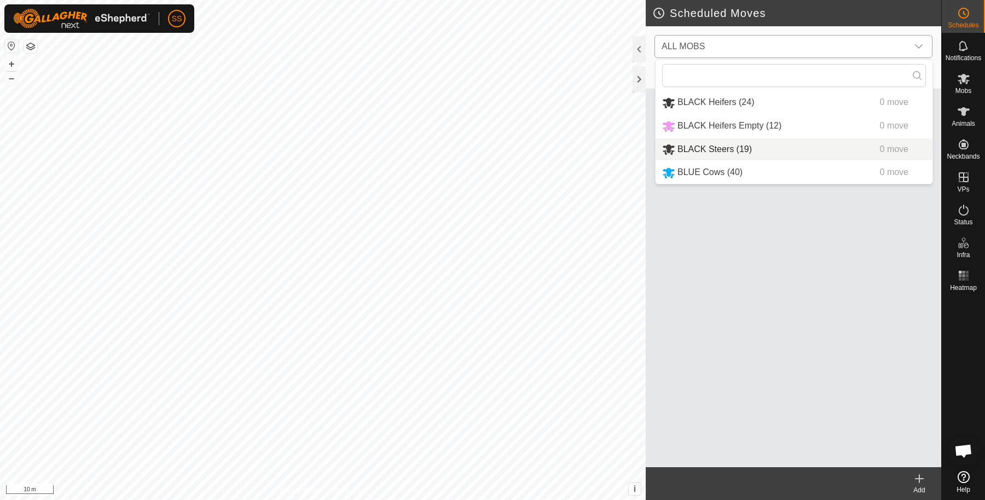
click at [739, 155] on li "BLACK Steers (19) 0 move" at bounding box center [793, 149] width 277 height 22
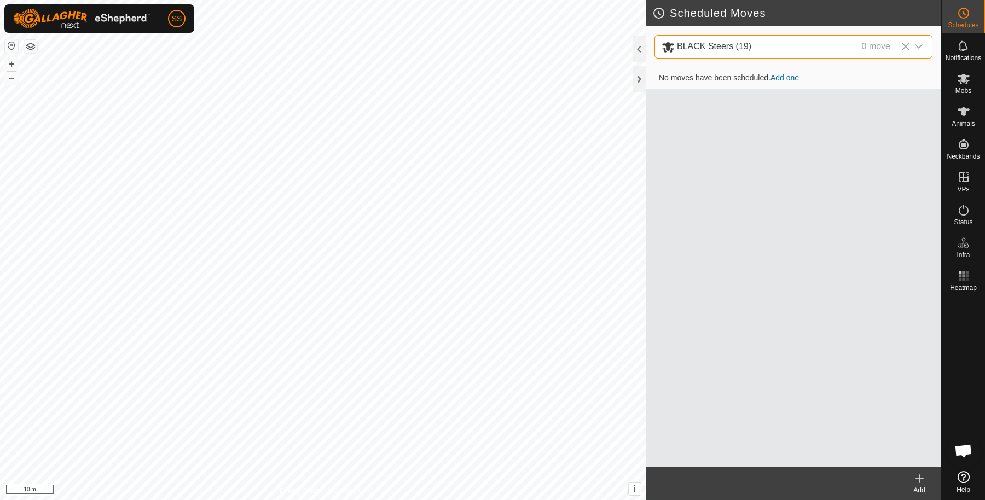
click at [782, 78] on link "Add one" at bounding box center [784, 77] width 28 height 9
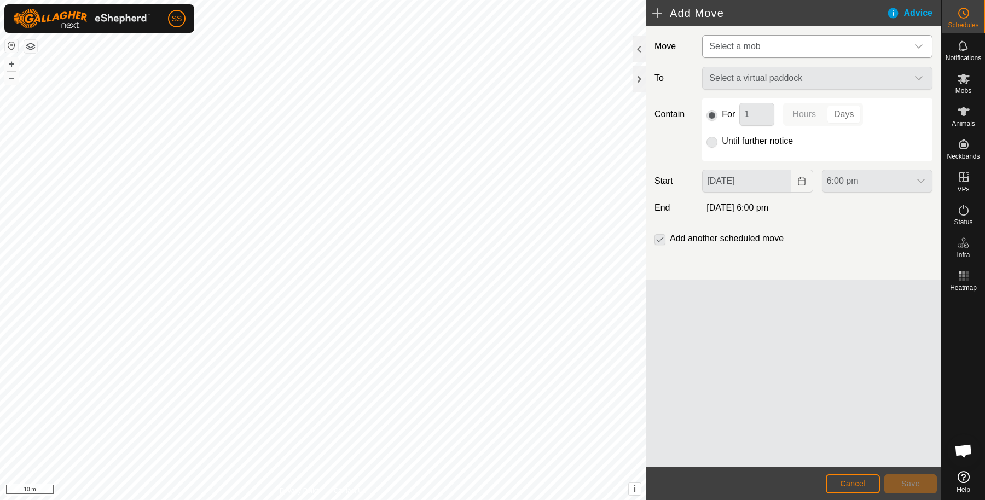
click at [774, 48] on span "Select a mob" at bounding box center [806, 47] width 203 height 22
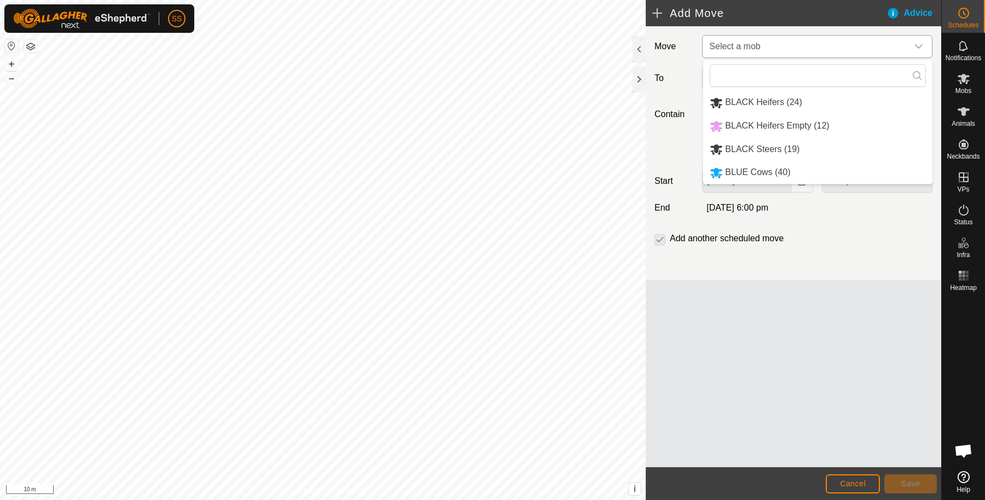
click at [773, 141] on li "BLACK Steers (19)" at bounding box center [817, 149] width 229 height 22
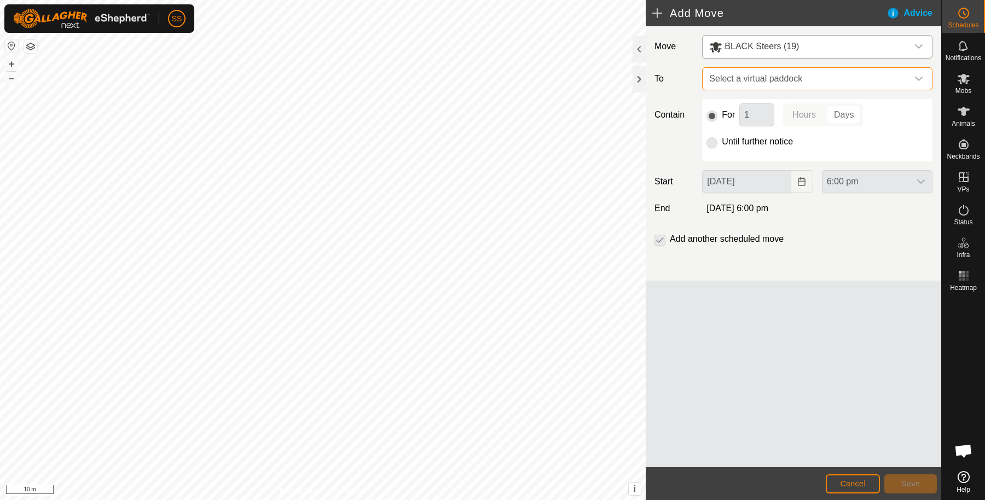
click at [770, 76] on span "Select a virtual paddock" at bounding box center [806, 79] width 203 height 22
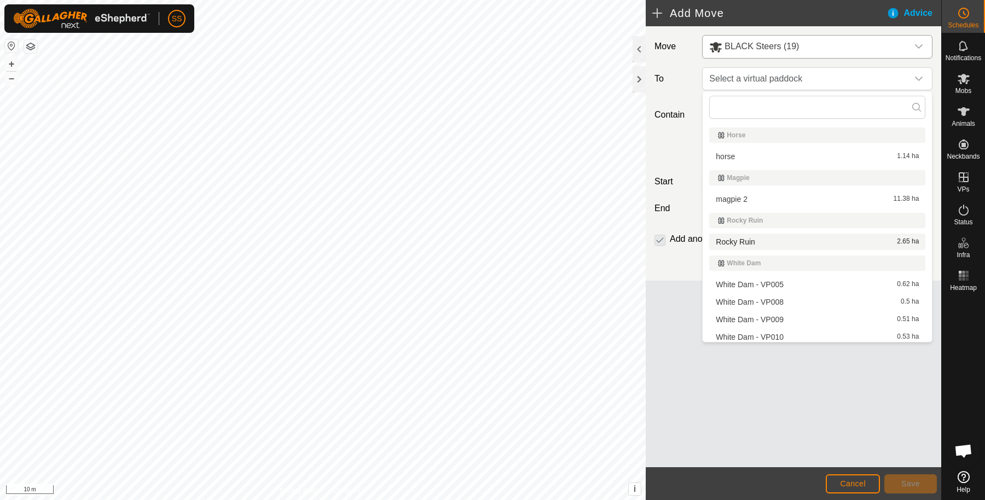
scroll to position [90, 0]
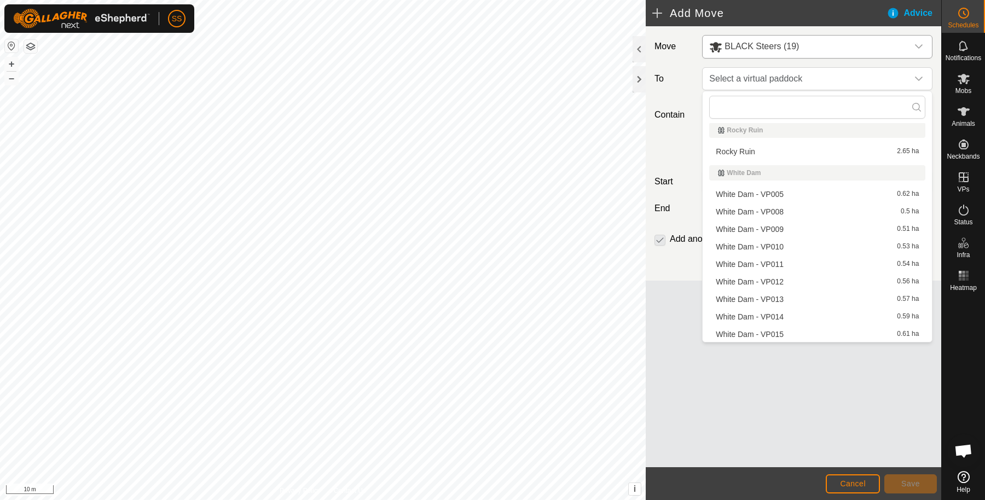
click at [786, 228] on li "White Dam - VP009 0.51 ha" at bounding box center [817, 229] width 216 height 16
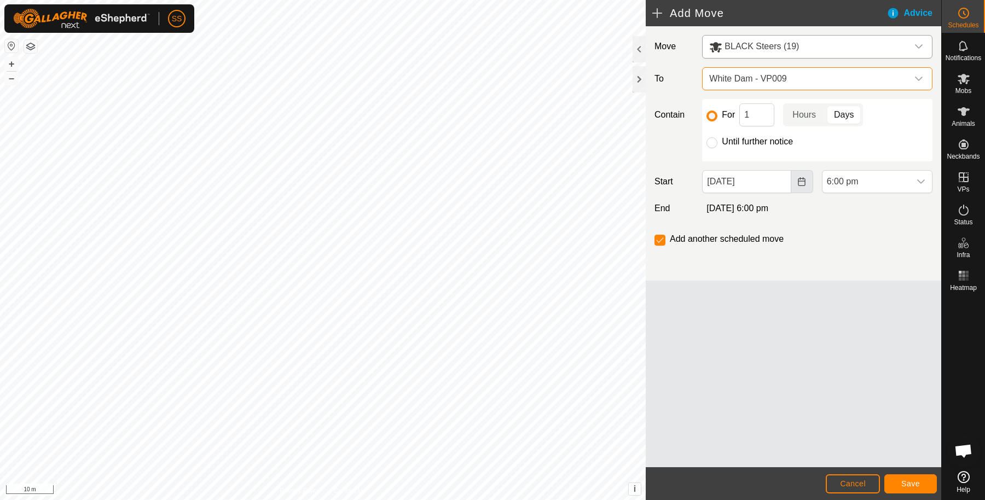
click at [802, 181] on icon "Choose Date" at bounding box center [801, 181] width 9 height 9
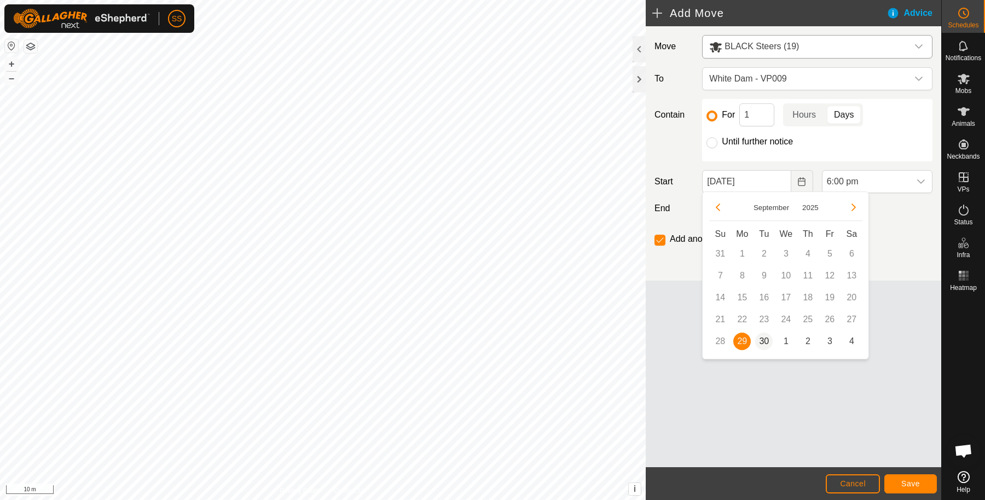
click at [766, 342] on span "30" at bounding box center [764, 342] width 18 height 18
type input "30 Sep, 2025"
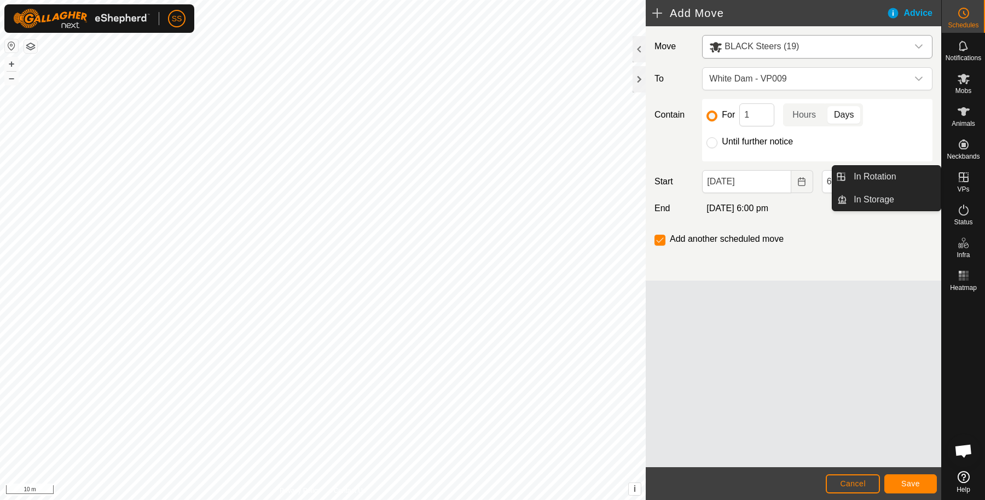
click at [837, 276] on div "Move BLACK Steers (19) To White Dam - VP009 Contain For 1 Hours Days Until furt…" at bounding box center [793, 153] width 295 height 254
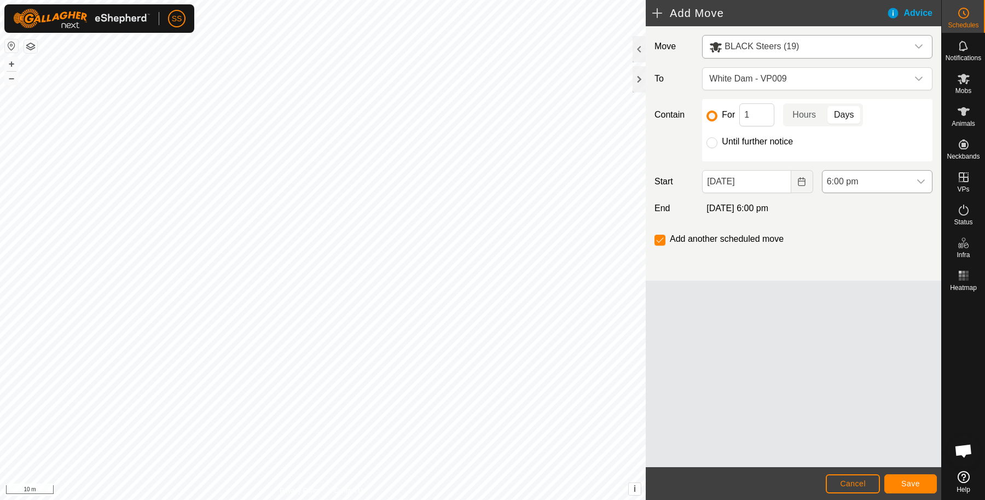
click at [905, 182] on span "6:00 pm" at bounding box center [866, 182] width 88 height 22
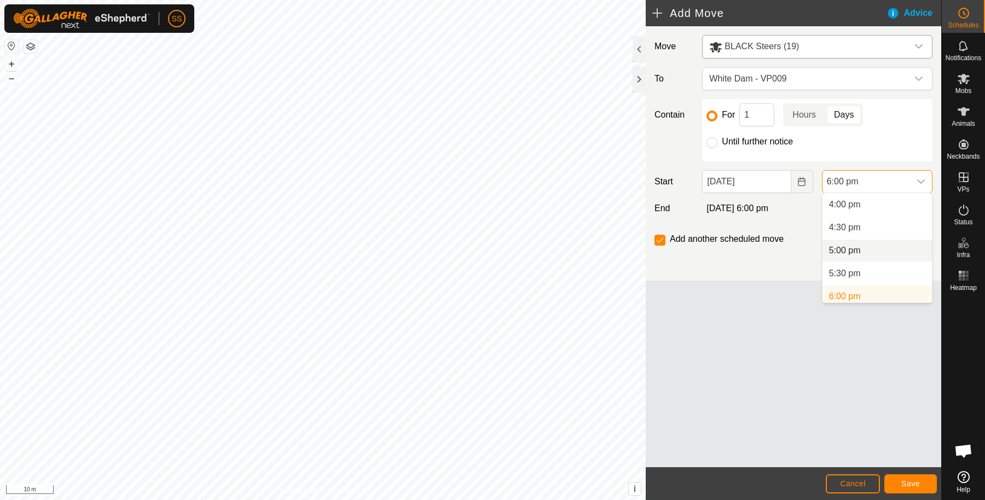
scroll to position [370, 0]
click at [870, 242] on li "9:00 am" at bounding box center [876, 248] width 109 height 22
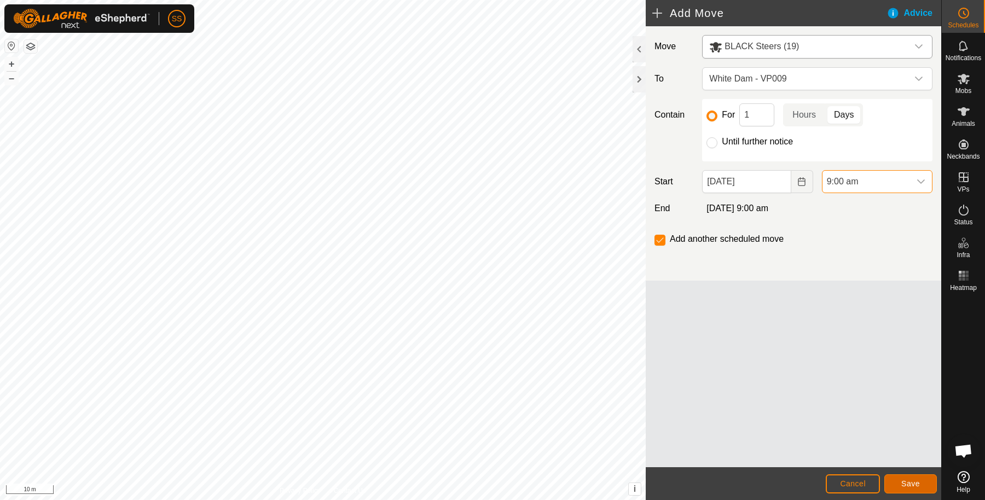
click at [912, 479] on span "Save" at bounding box center [910, 483] width 19 height 9
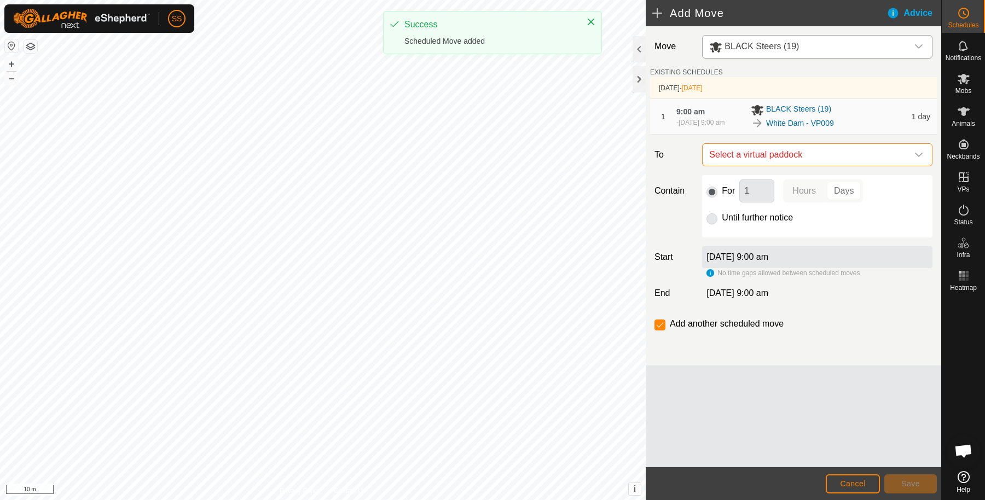
click at [775, 159] on span "Select a virtual paddock" at bounding box center [806, 155] width 203 height 22
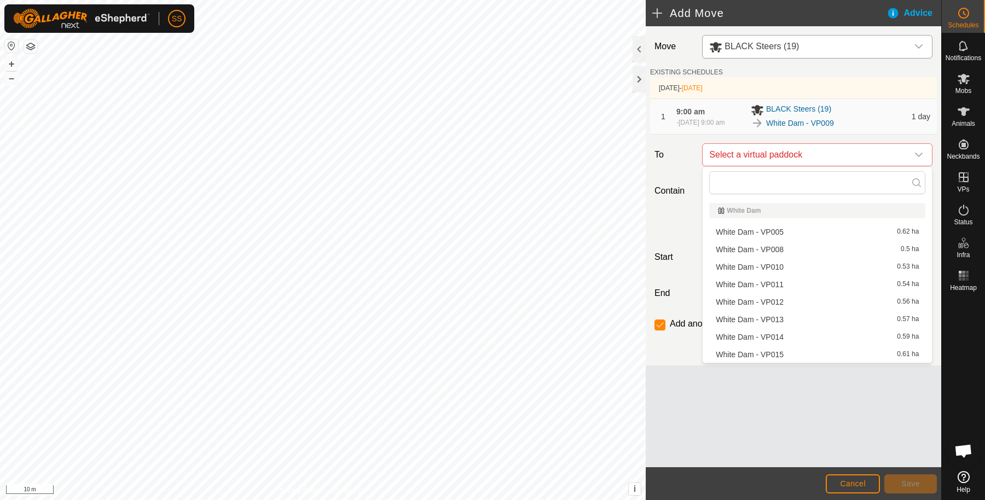
click at [788, 269] on li "White Dam - VP010 0.53 ha" at bounding box center [817, 267] width 216 height 16
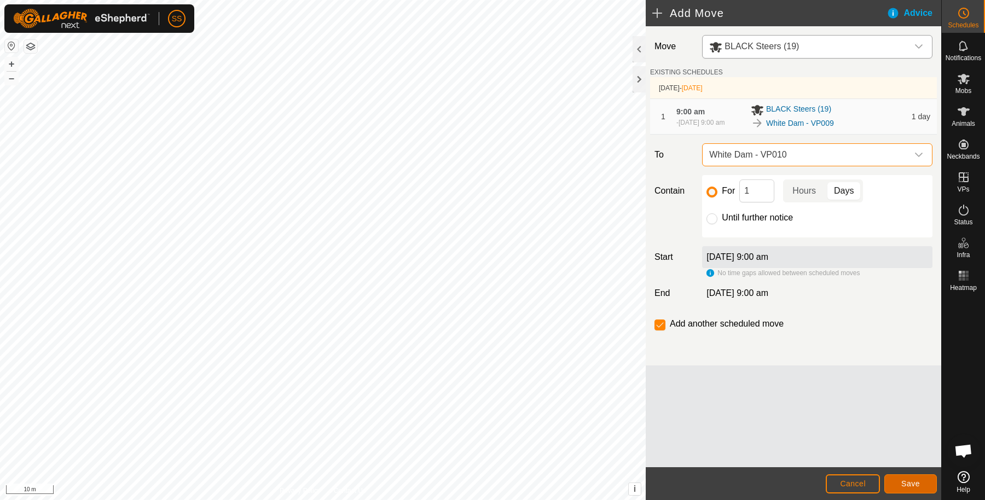
click at [902, 481] on span "Save" at bounding box center [910, 483] width 19 height 9
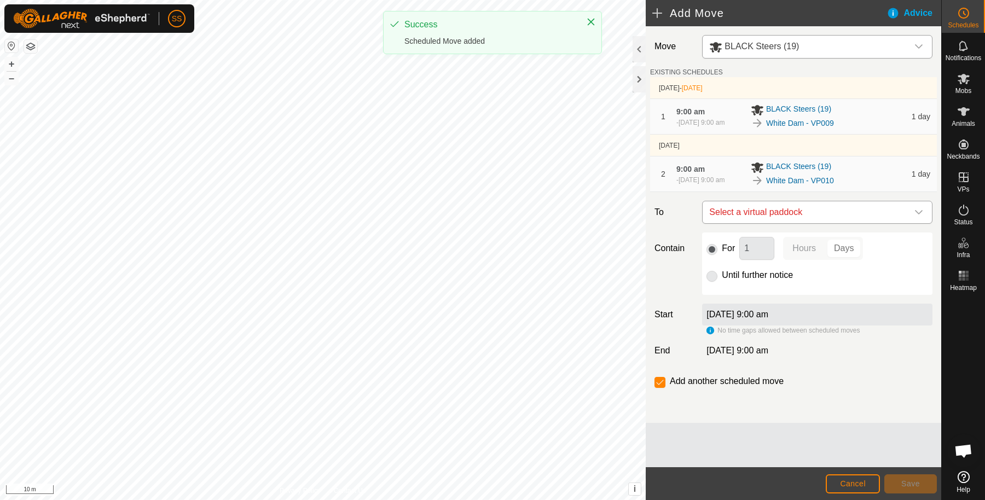
click at [822, 210] on span "Select a virtual paddock" at bounding box center [806, 212] width 203 height 22
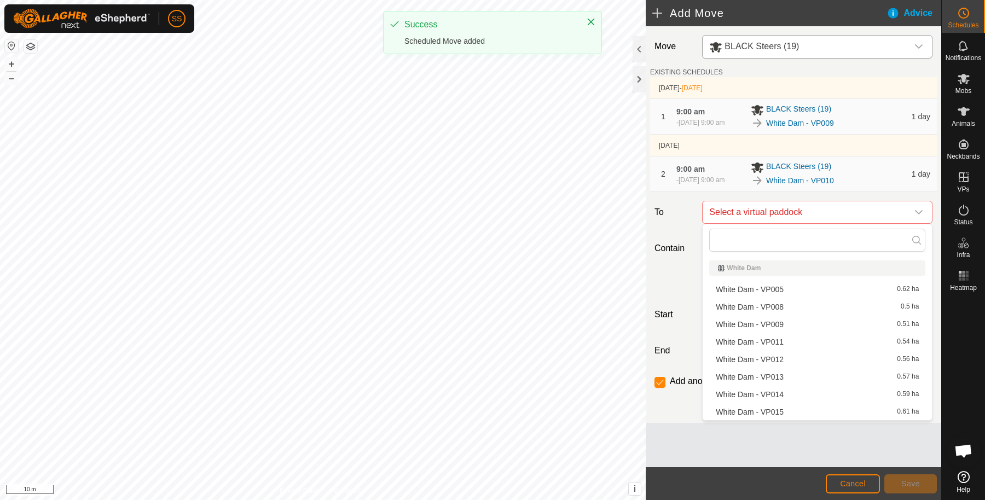
click at [792, 340] on li "White Dam - VP011 0.54 ha" at bounding box center [817, 342] width 216 height 16
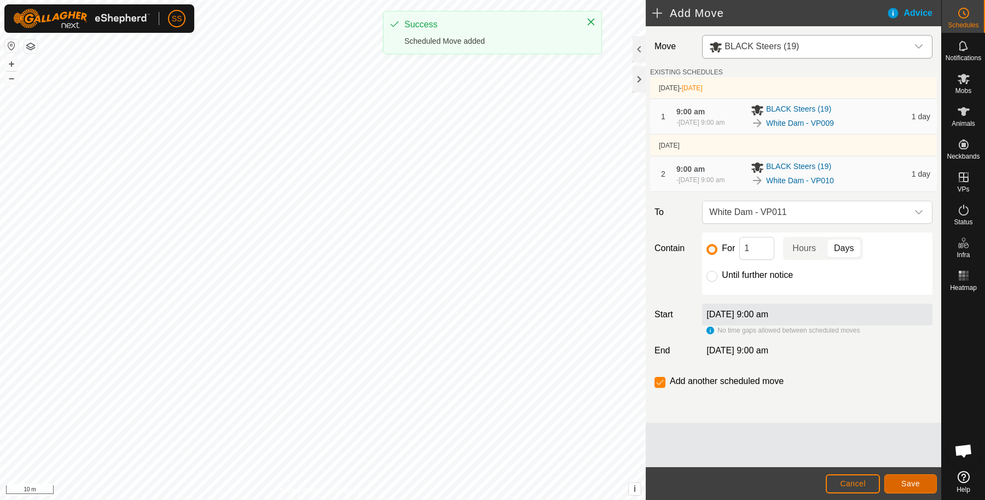
click at [906, 483] on span "Save" at bounding box center [910, 483] width 19 height 9
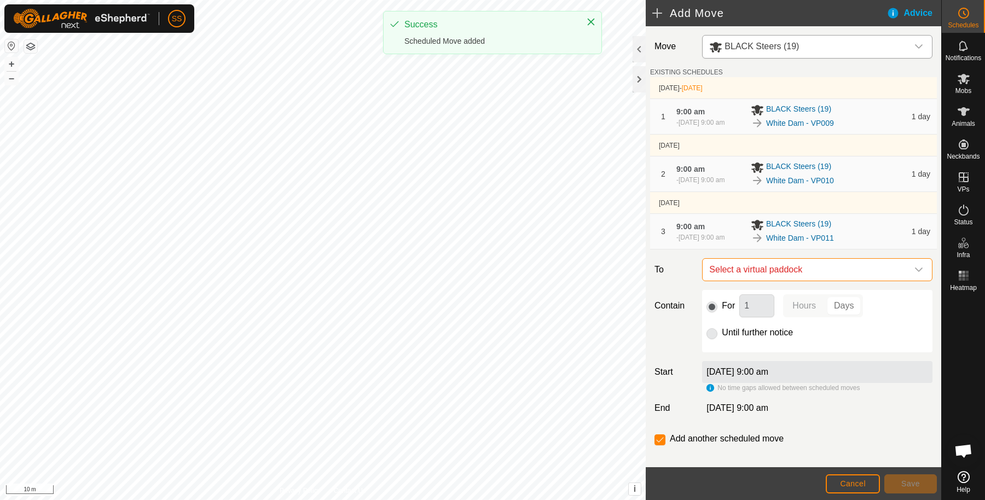
click at [823, 270] on span "Select a virtual paddock" at bounding box center [806, 270] width 203 height 22
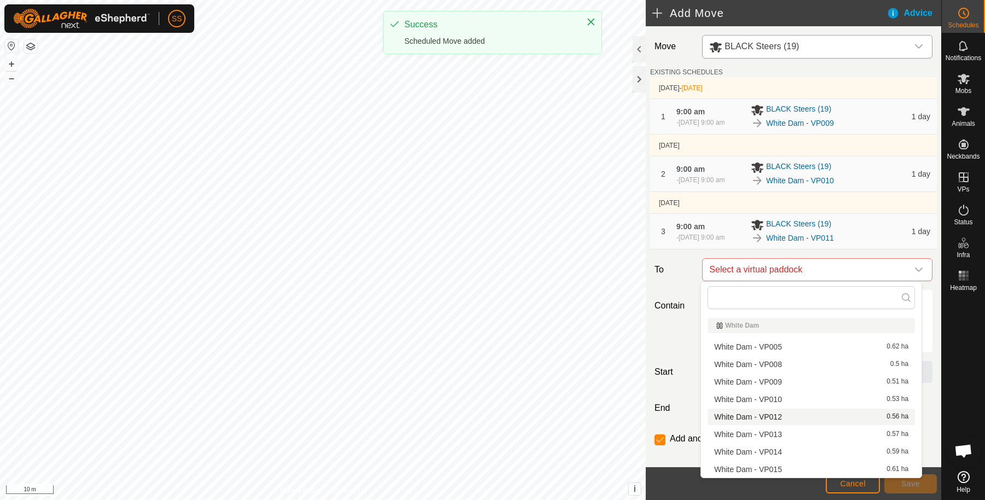
click at [783, 417] on li "White Dam - VP012 0.56 ha" at bounding box center [810, 417] width 207 height 16
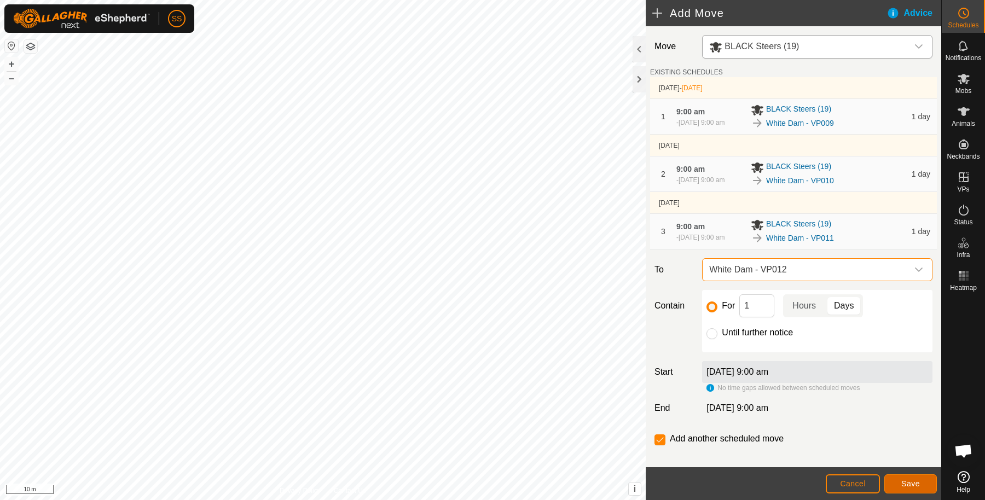
click at [907, 487] on button "Save" at bounding box center [910, 483] width 53 height 19
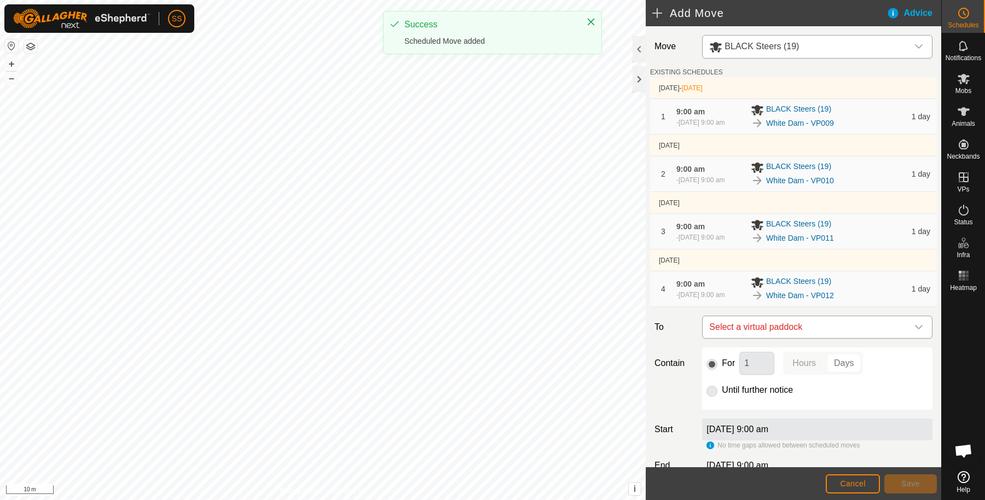
click at [808, 320] on span "Select a virtual paddock" at bounding box center [806, 327] width 203 height 22
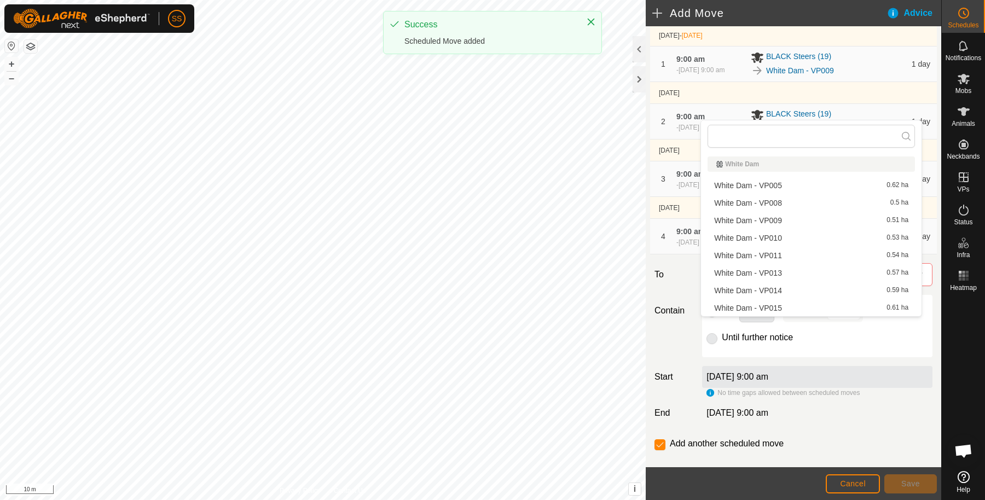
scroll to position [69, 0]
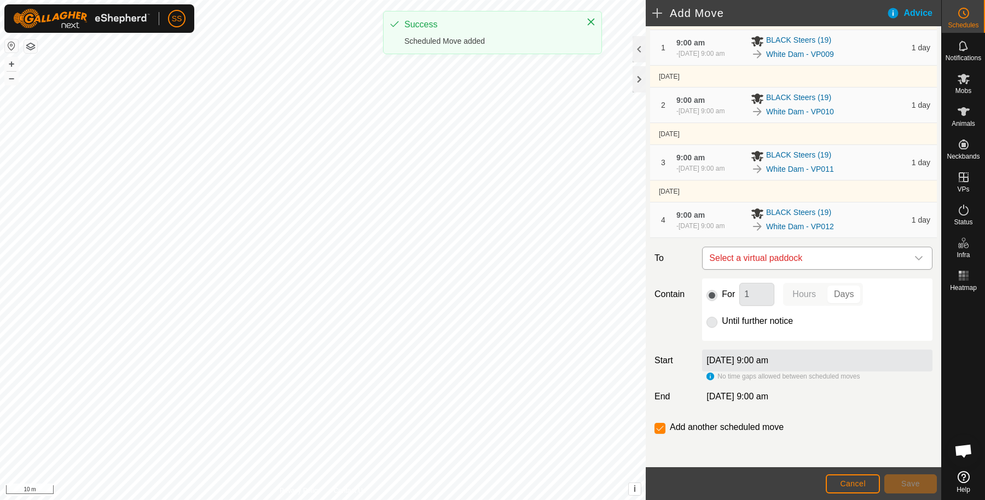
click at [812, 254] on span "Select a virtual paddock" at bounding box center [806, 258] width 203 height 22
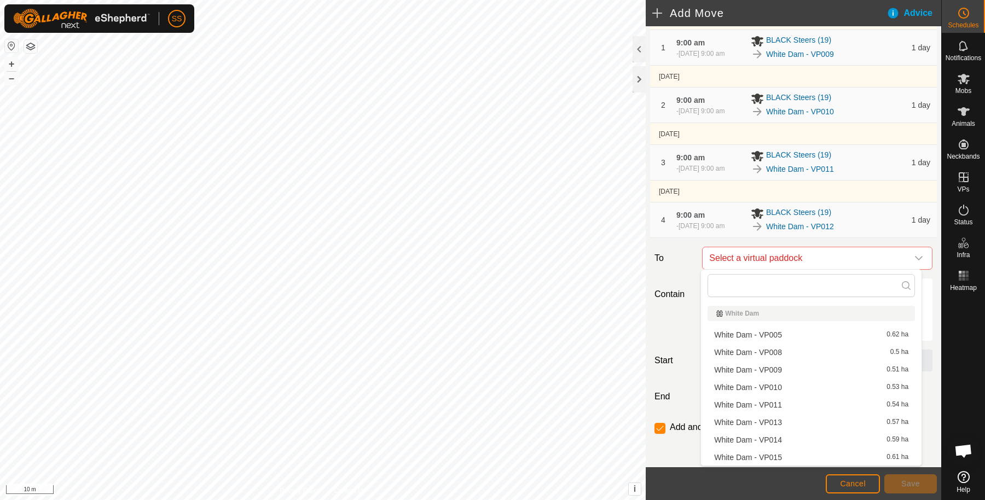
click at [787, 424] on li "White Dam - VP013 0.57 ha" at bounding box center [810, 422] width 207 height 16
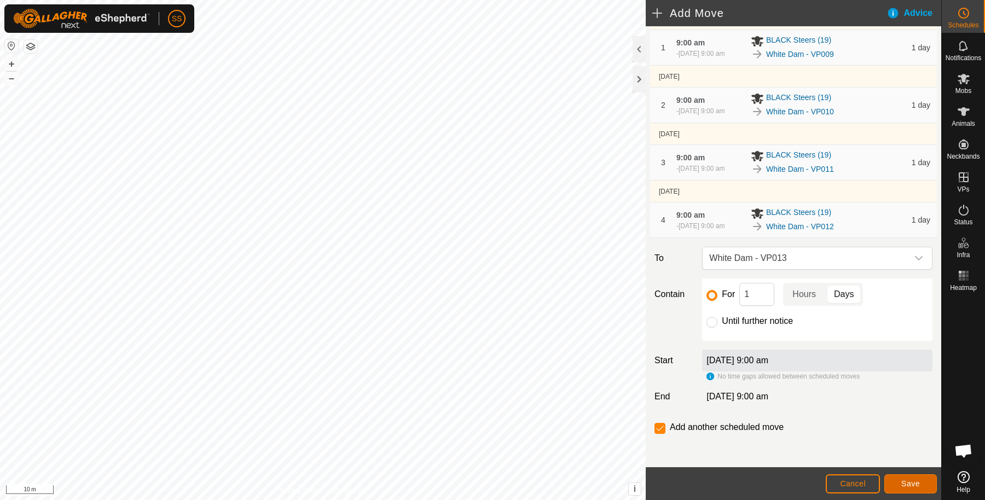
click at [910, 482] on span "Save" at bounding box center [910, 483] width 19 height 9
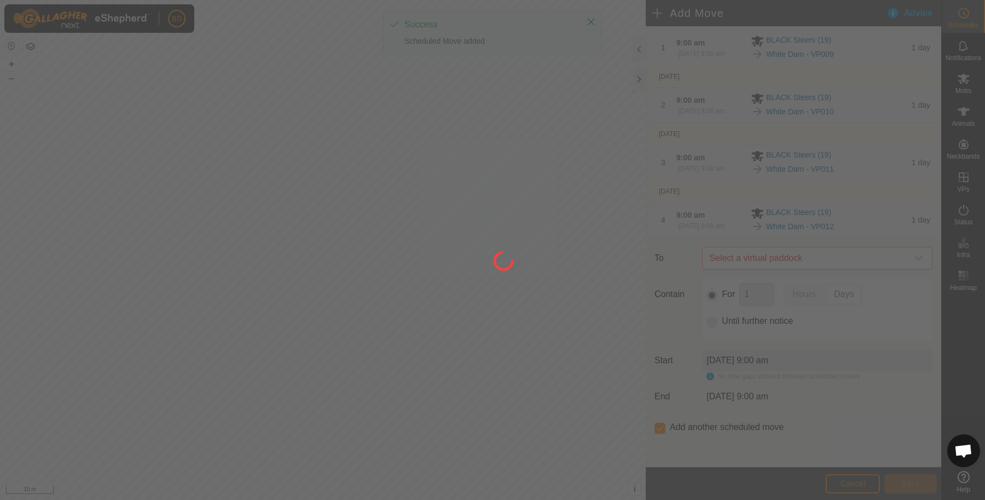
scroll to position [0, 0]
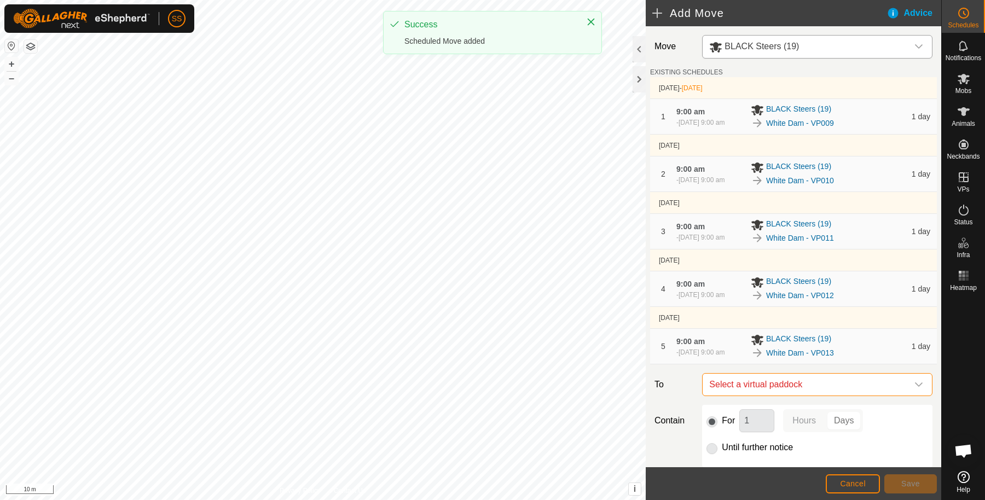
click at [843, 385] on span "Select a virtual paddock" at bounding box center [806, 385] width 203 height 22
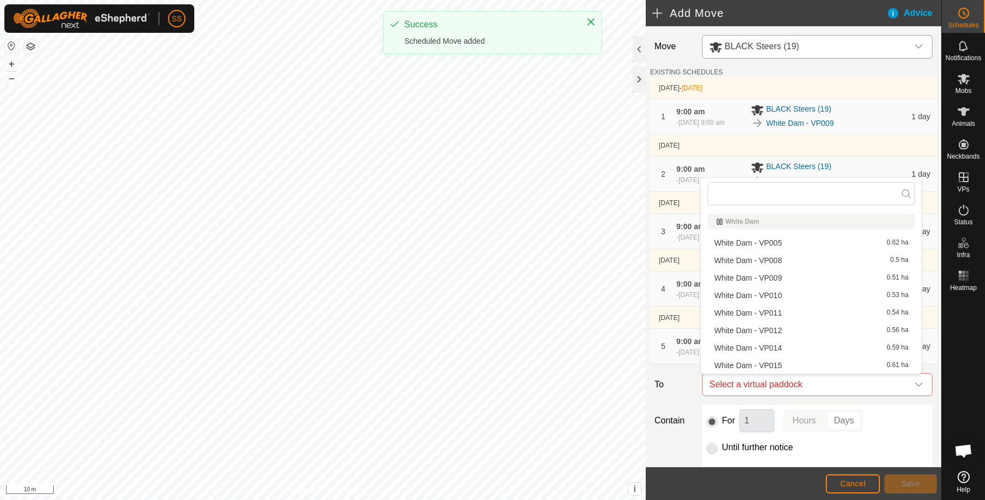
click at [793, 345] on li "White Dam - VP014 0.59 ha" at bounding box center [810, 348] width 207 height 16
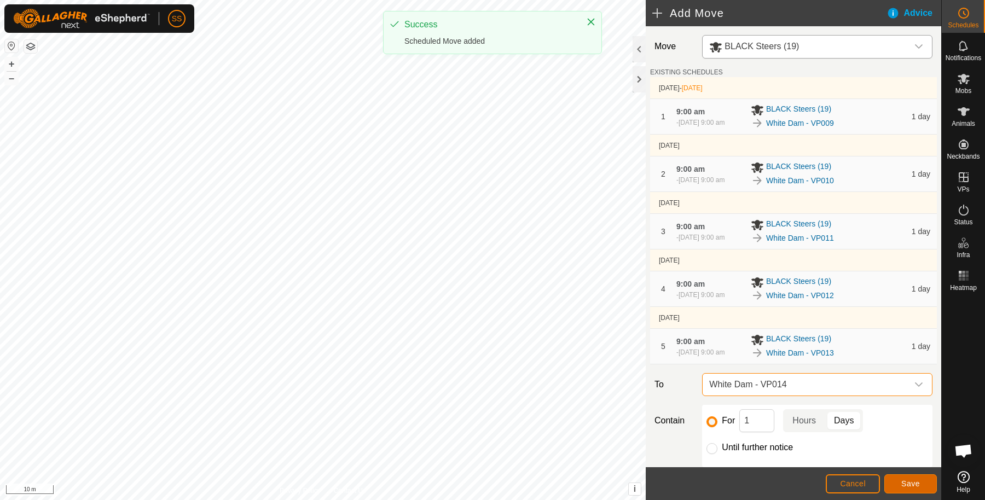
click at [901, 479] on span "Save" at bounding box center [910, 483] width 19 height 9
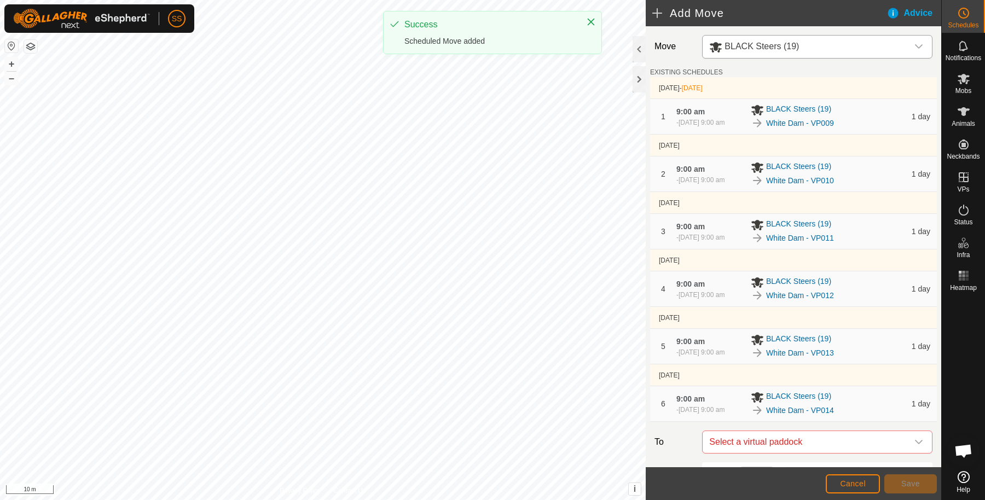
scroll to position [183, 0]
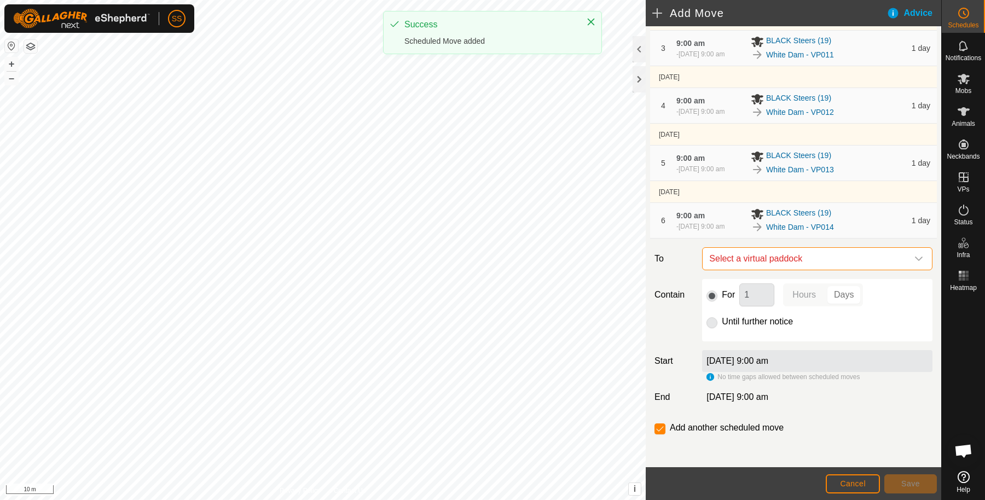
click at [818, 261] on span "Select a virtual paddock" at bounding box center [806, 259] width 203 height 22
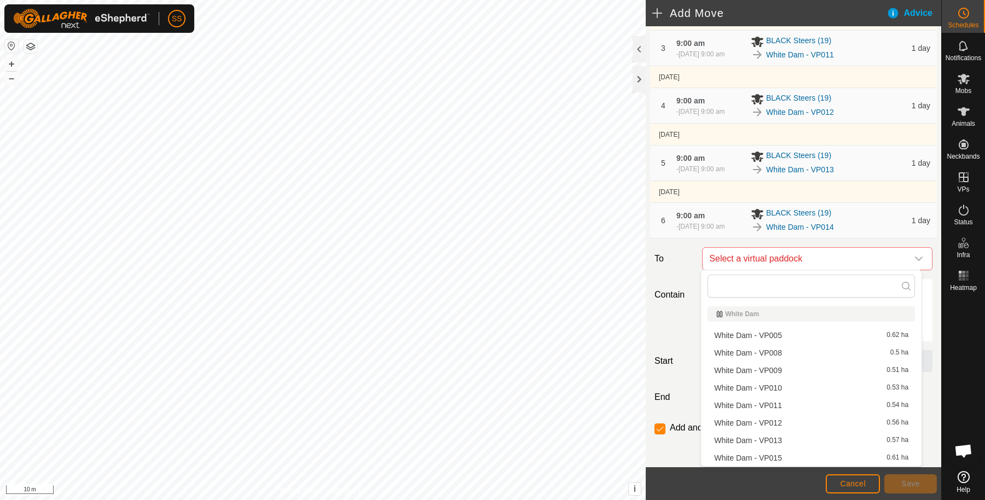
click at [795, 460] on li "White Dam - VP015 0.61 ha" at bounding box center [810, 458] width 207 height 16
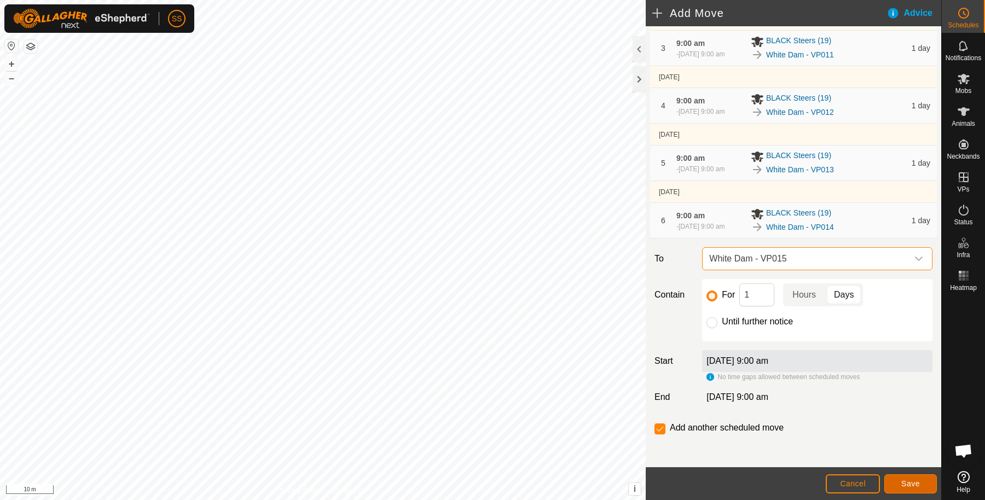
click at [916, 482] on span "Save" at bounding box center [910, 483] width 19 height 9
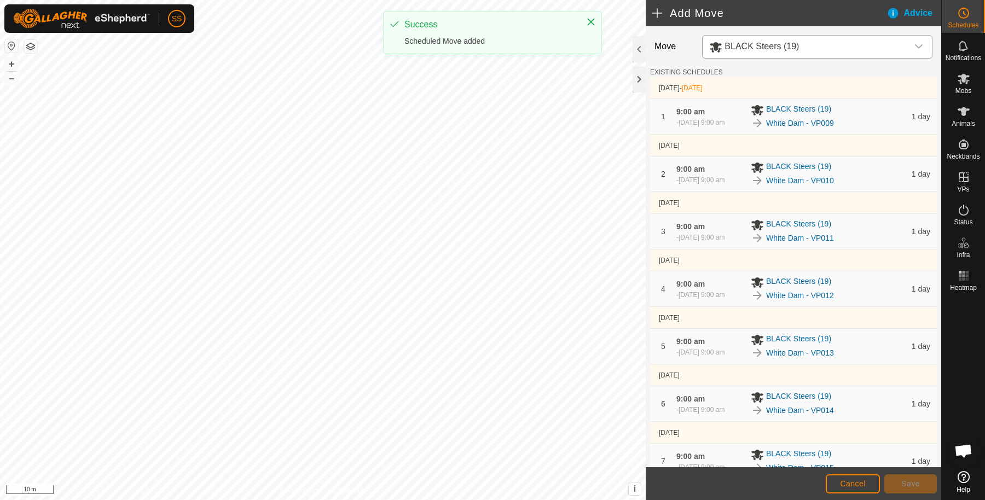
scroll to position [241, 0]
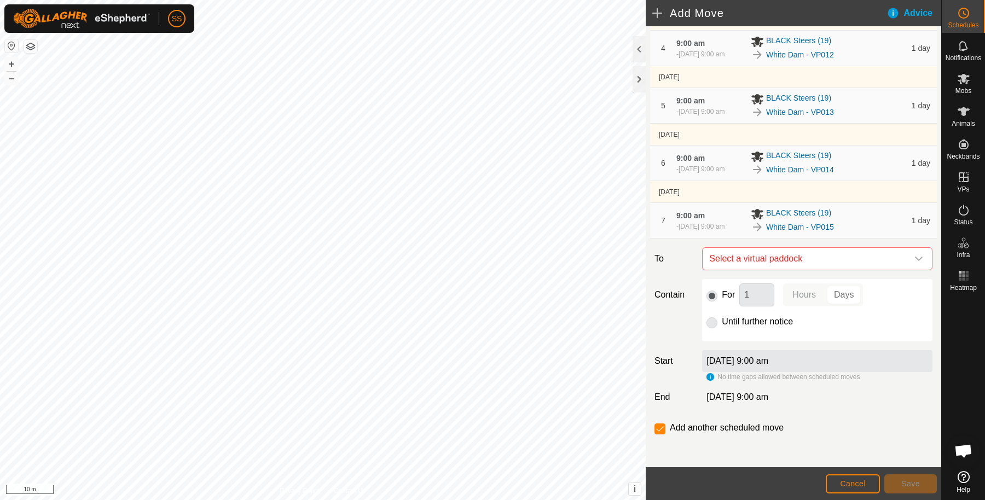
click at [704, 212] on span "9:00 am" at bounding box center [690, 215] width 28 height 9
click at [807, 222] on link "White Dam - VP015" at bounding box center [800, 227] width 68 height 11
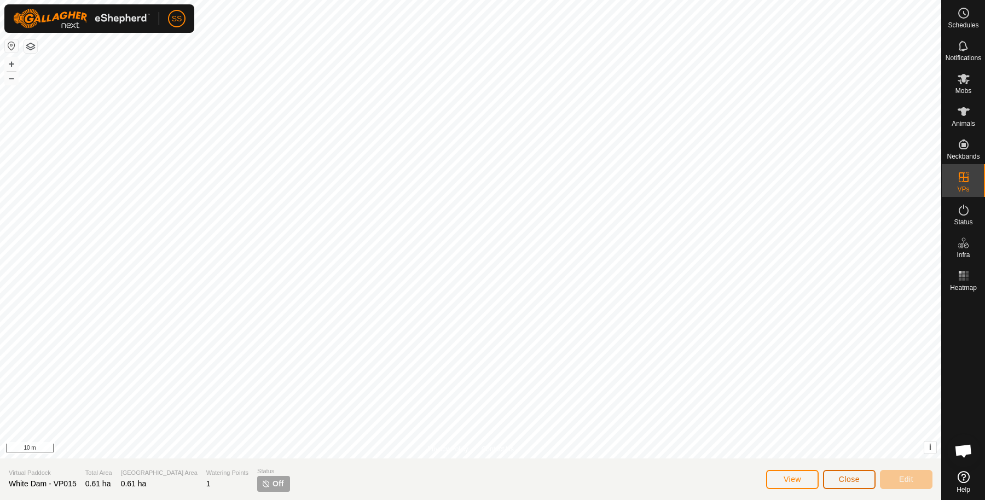
click at [852, 478] on span "Close" at bounding box center [849, 479] width 21 height 9
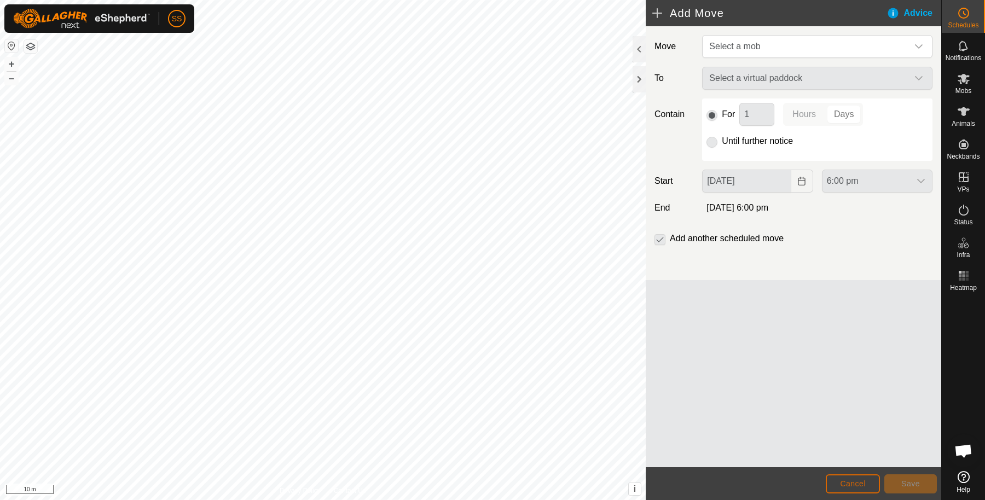
click at [853, 475] on button "Cancel" at bounding box center [853, 483] width 54 height 19
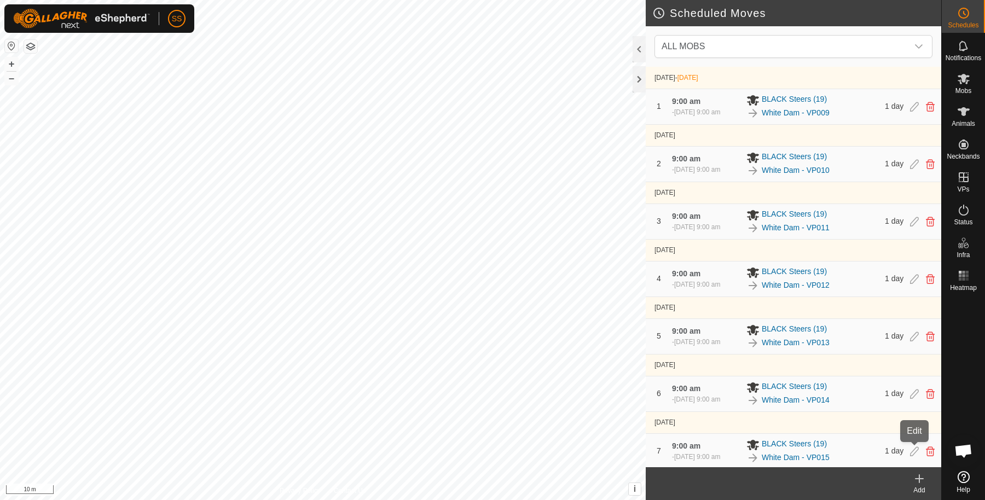
click at [911, 447] on icon at bounding box center [914, 451] width 9 height 10
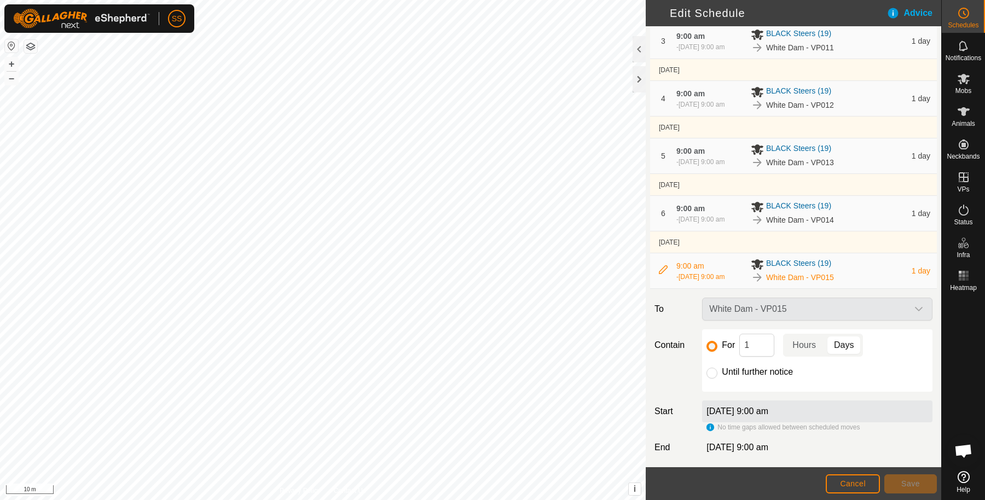
scroll to position [192, 0]
click at [706, 369] on input "Until further notice" at bounding box center [711, 371] width 11 height 11
radio input "true"
click at [911, 487] on button "Save" at bounding box center [910, 483] width 53 height 19
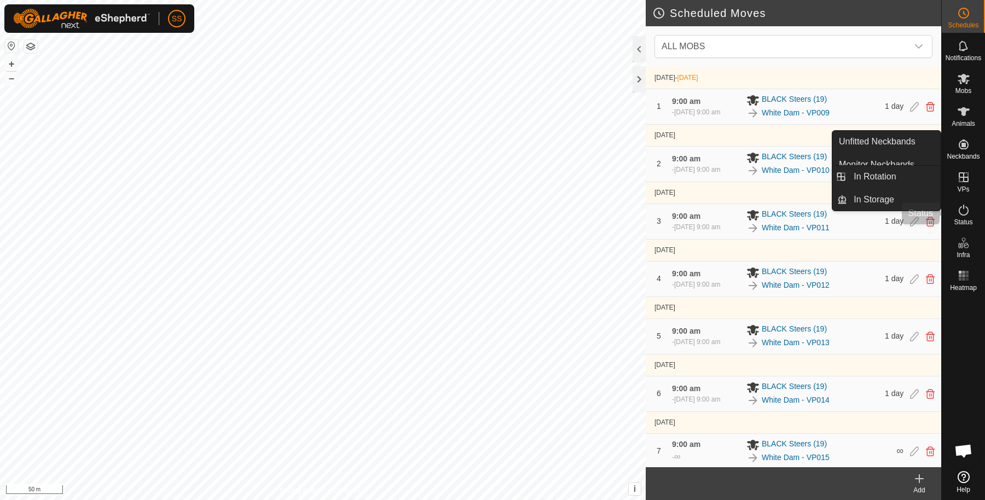
click at [965, 206] on icon at bounding box center [963, 210] width 13 height 13
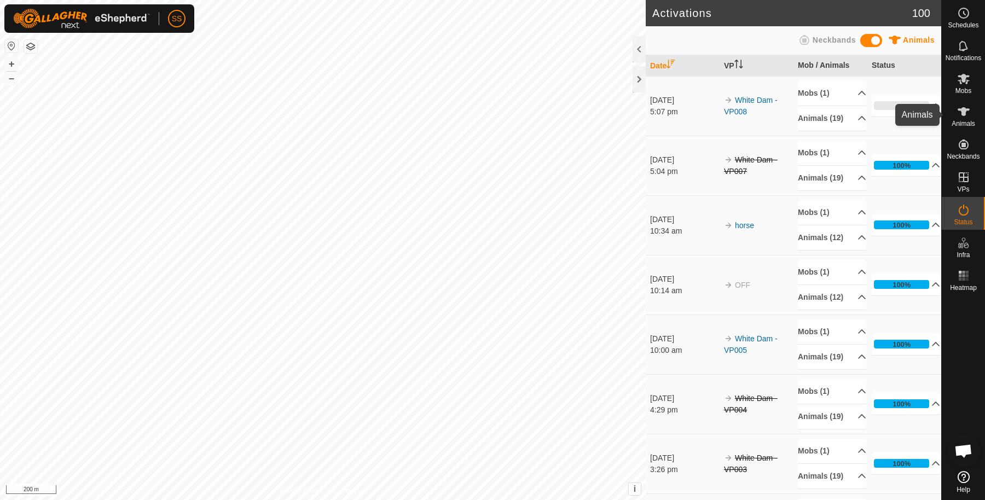
click at [965, 108] on icon at bounding box center [963, 111] width 13 height 13
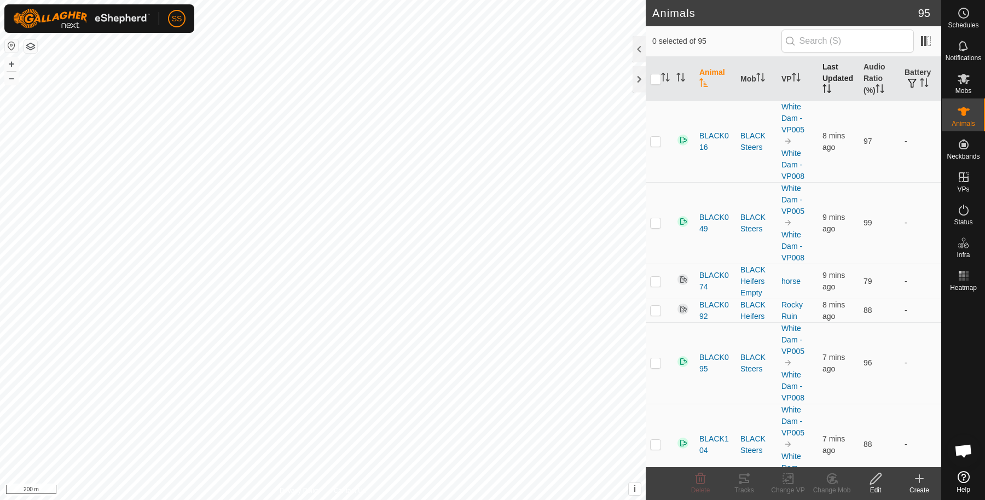
click at [839, 83] on th "Last Updated" at bounding box center [838, 79] width 41 height 44
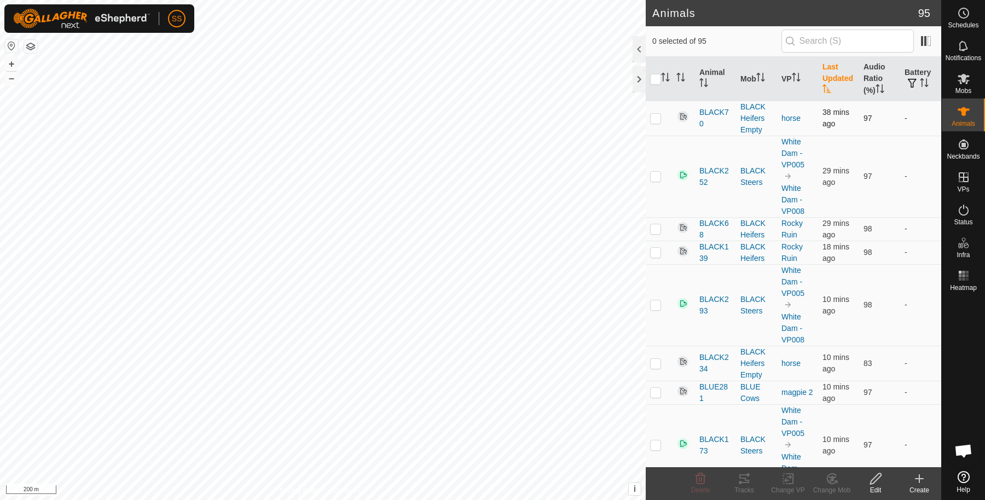
click at [663, 112] on td at bounding box center [659, 118] width 26 height 35
click at [658, 117] on p-checkbox at bounding box center [655, 118] width 11 height 9
checkbox input "false"
click at [916, 77] on th "Battery" at bounding box center [920, 79] width 41 height 44
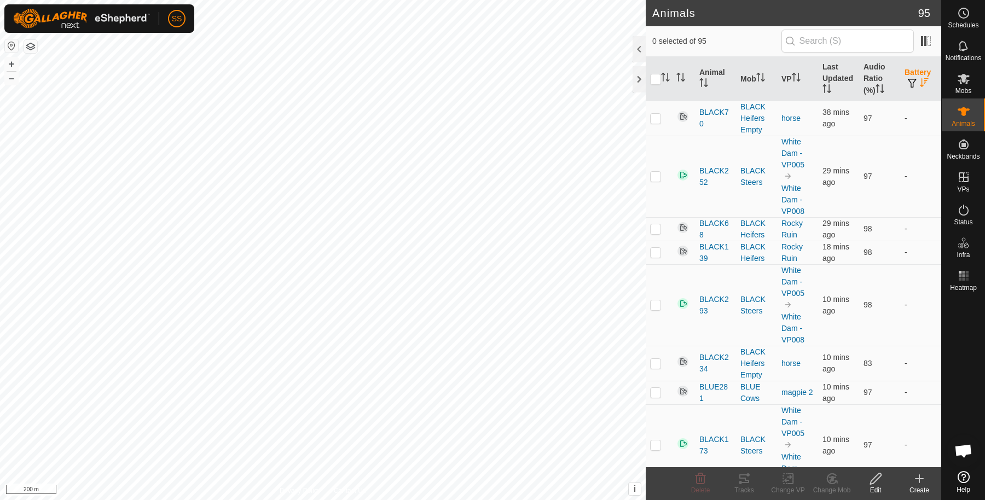
click at [910, 76] on th "Battery" at bounding box center [920, 79] width 41 height 44
click at [920, 83] on icon "Activate to sort" at bounding box center [924, 82] width 9 height 9
click at [963, 199] on div "Status" at bounding box center [963, 213] width 43 height 33
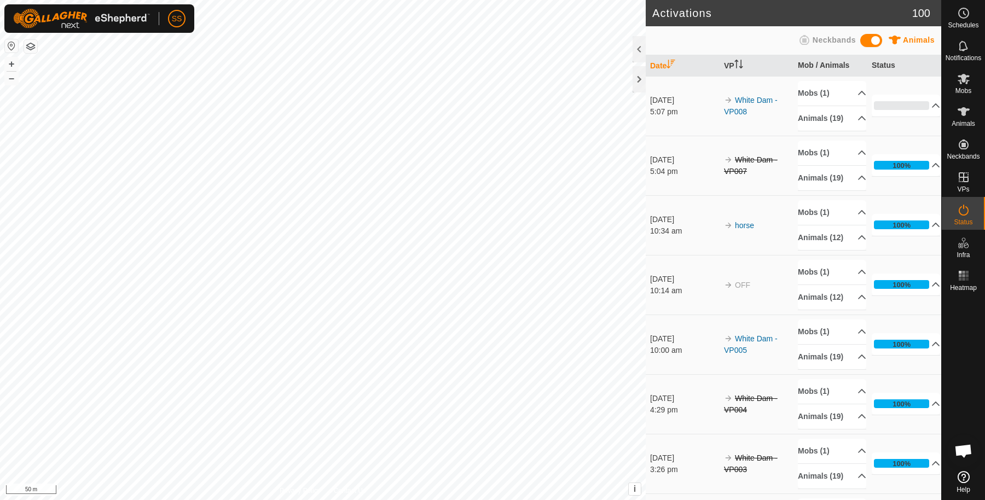
click at [977, 207] on div "Status" at bounding box center [963, 213] width 43 height 33
click at [961, 108] on icon at bounding box center [963, 111] width 12 height 9
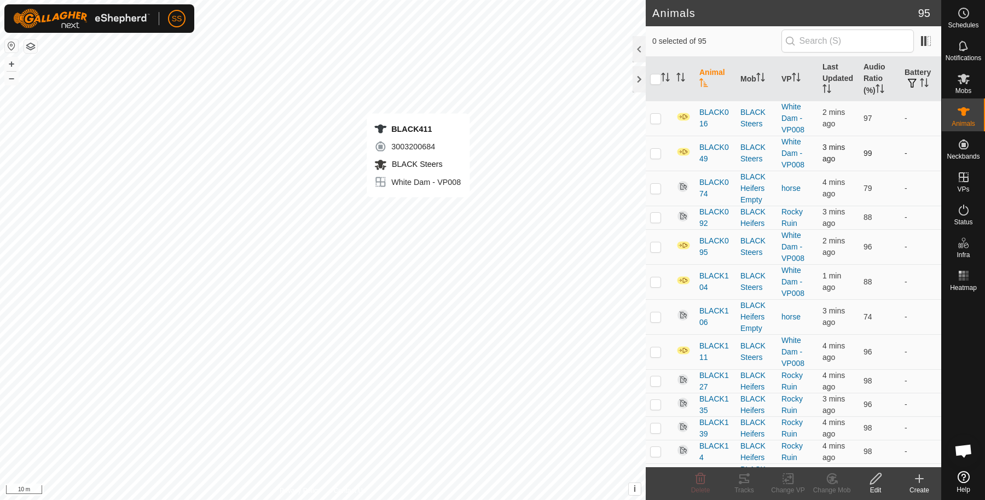
checkbox input "true"
click at [683, 76] on icon "Activate to sort" at bounding box center [682, 77] width 1 height 9
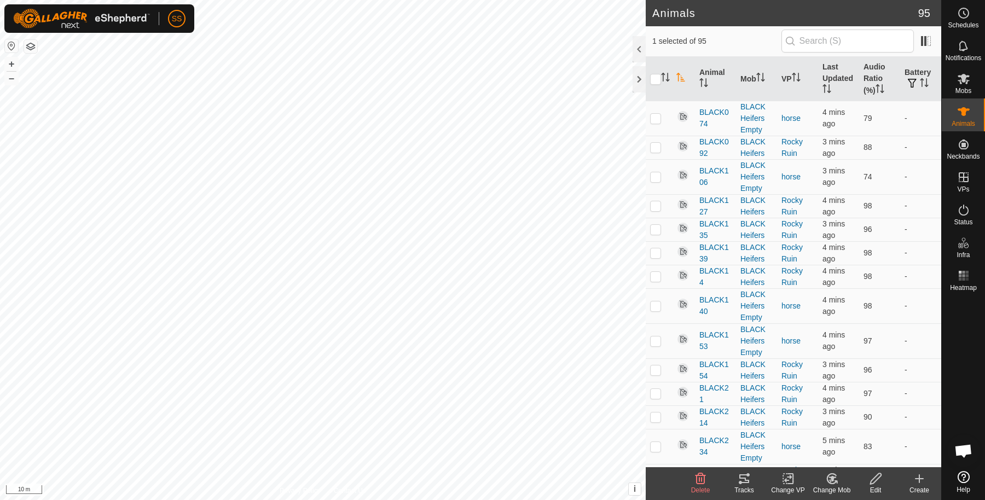
click at [683, 76] on icon "Activate to sort" at bounding box center [680, 77] width 9 height 9
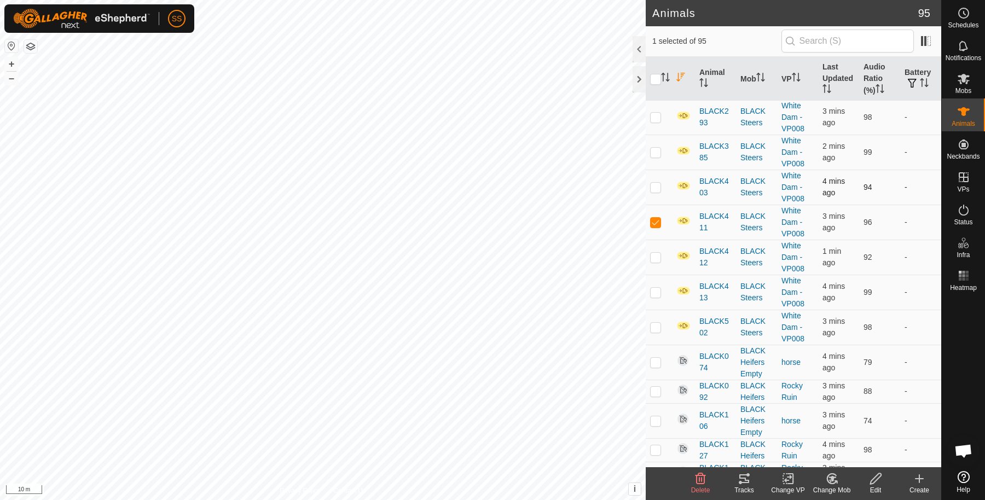
scroll to position [364, 0]
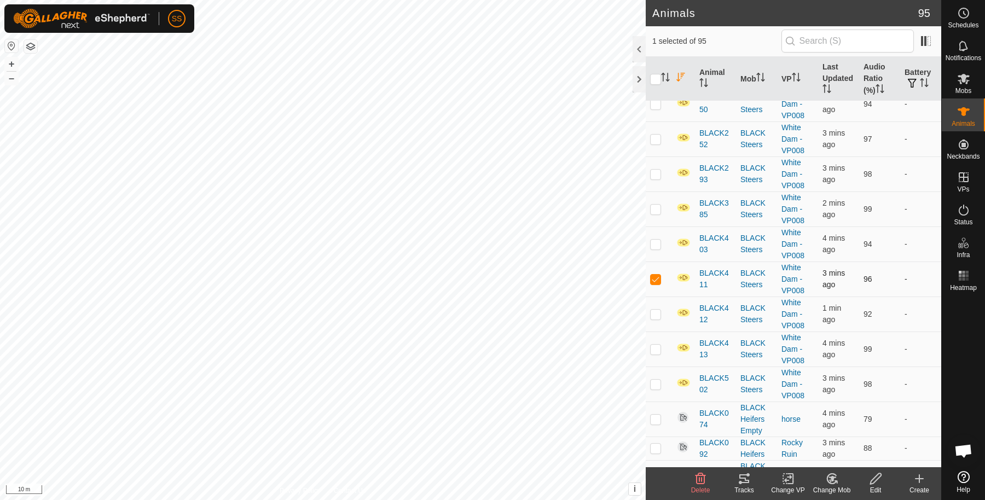
click at [662, 272] on td at bounding box center [659, 279] width 26 height 35
checkbox input "false"
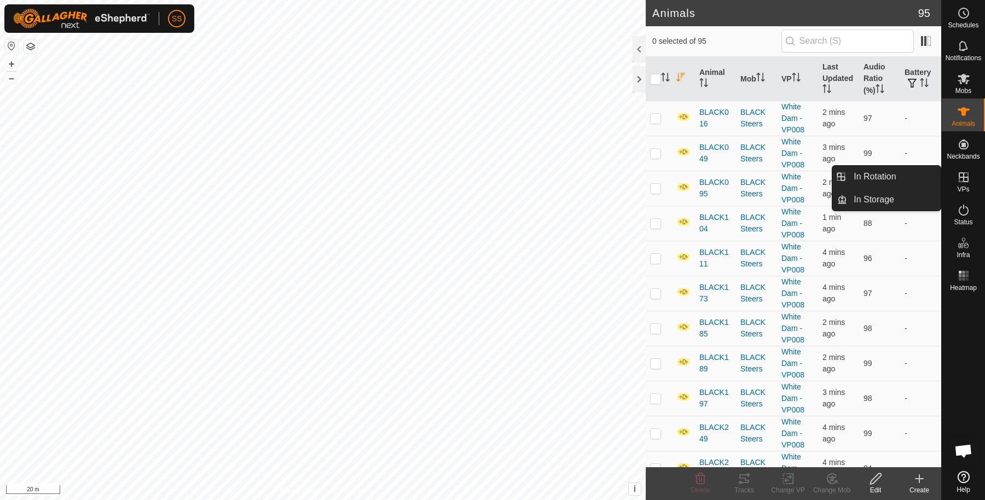
click at [964, 183] on icon at bounding box center [963, 177] width 13 height 13
click at [918, 176] on link "In Rotation" at bounding box center [894, 177] width 94 height 22
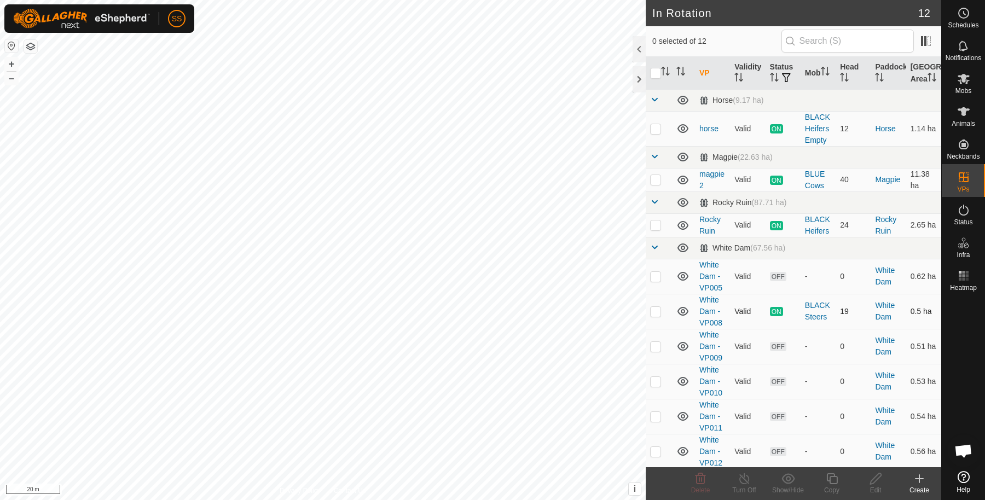
click at [659, 316] on p-checkbox at bounding box center [655, 311] width 11 height 9
click at [658, 329] on td at bounding box center [659, 311] width 26 height 35
checkbox input "false"
click at [969, 25] on span "Schedules" at bounding box center [963, 25] width 31 height 7
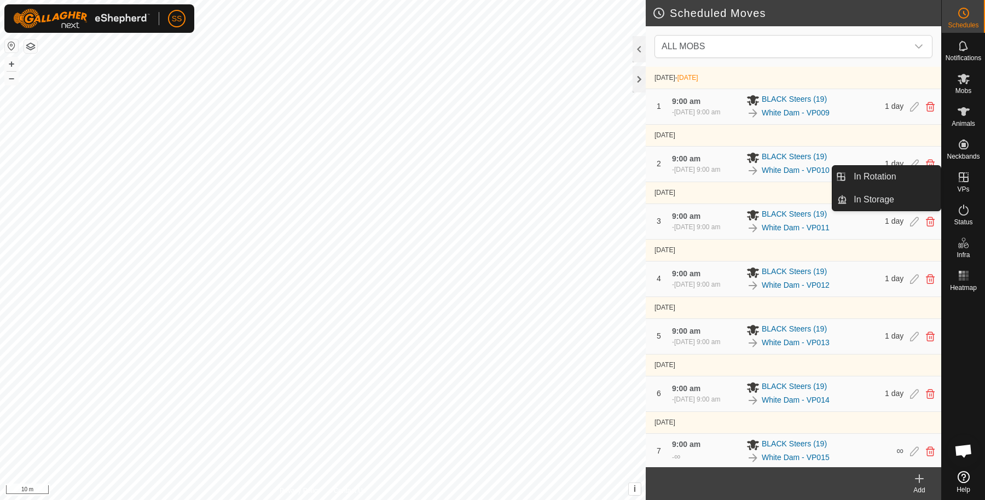
click at [936, 180] on link "In Rotation" at bounding box center [894, 177] width 94 height 22
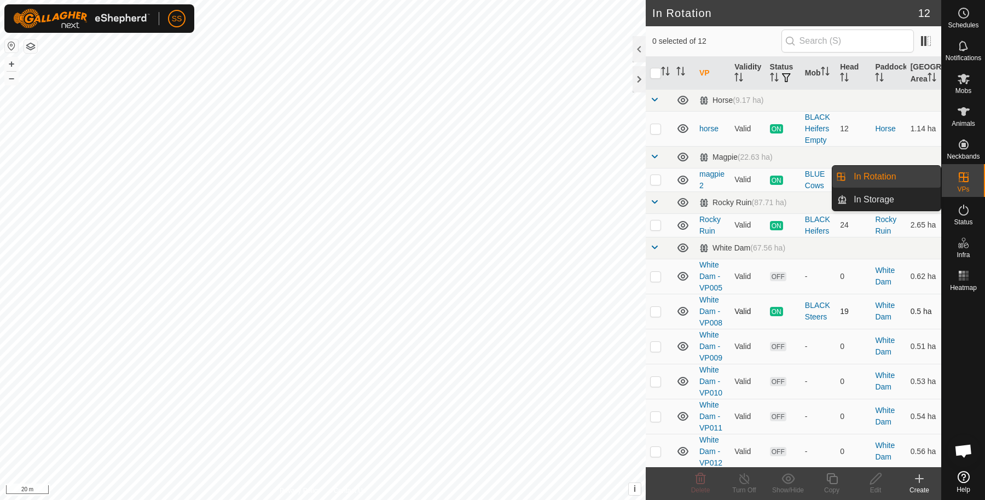
click at [655, 316] on p-checkbox at bounding box center [655, 311] width 11 height 9
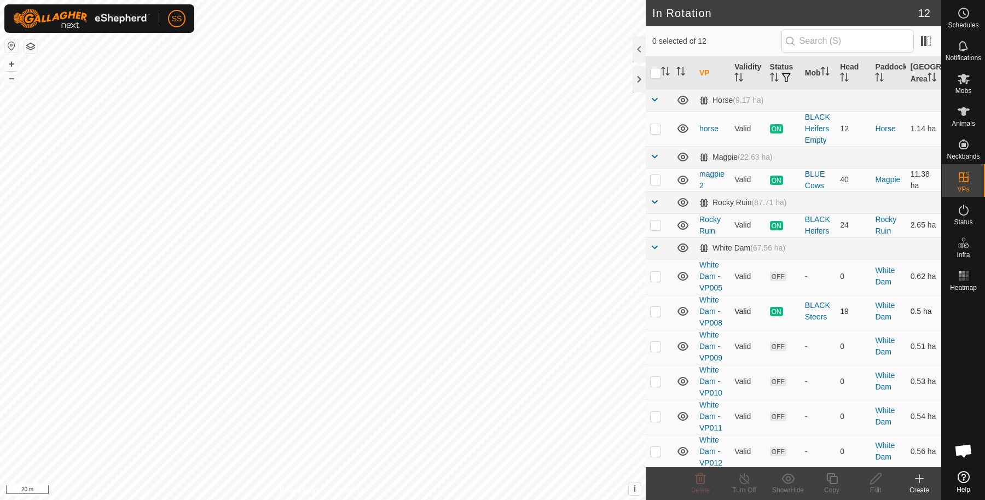
checkbox input "true"
click at [827, 481] on icon at bounding box center [832, 478] width 14 height 13
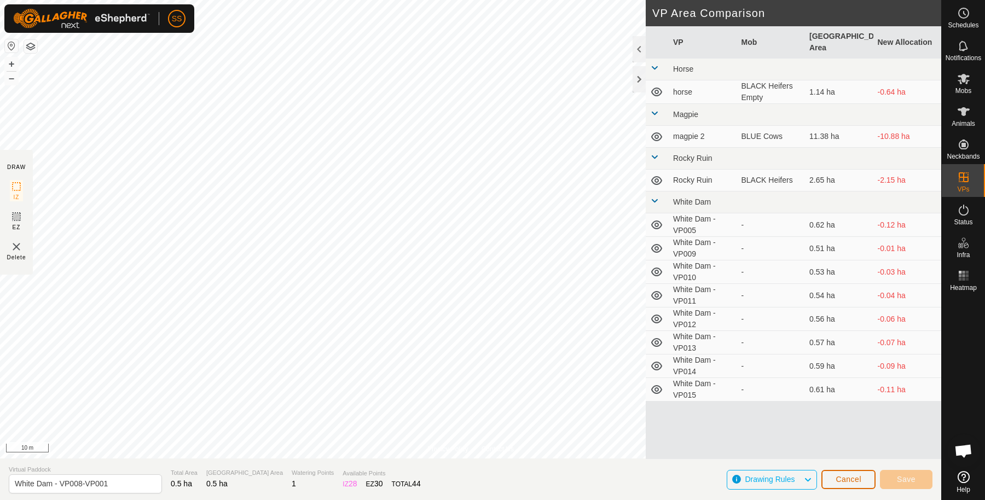
click at [852, 487] on button "Cancel" at bounding box center [848, 479] width 54 height 19
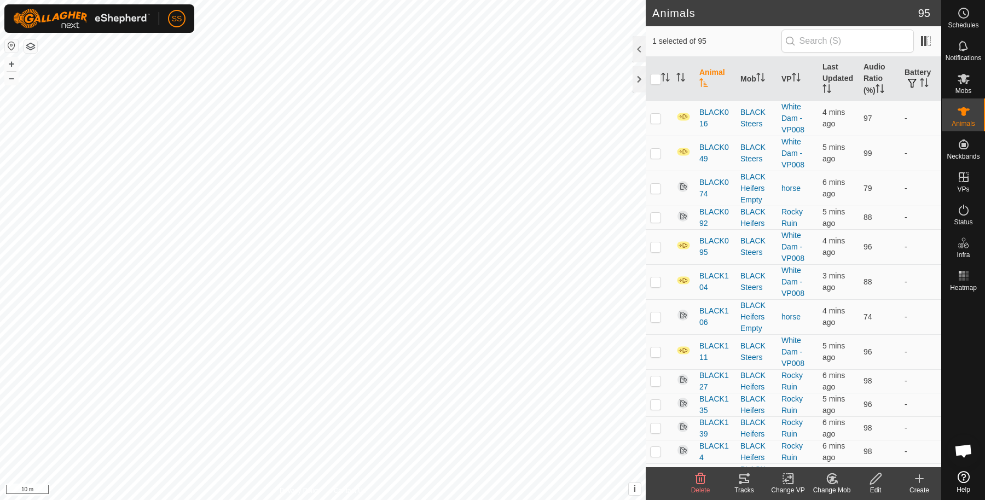
click at [745, 479] on icon at bounding box center [744, 478] width 10 height 9
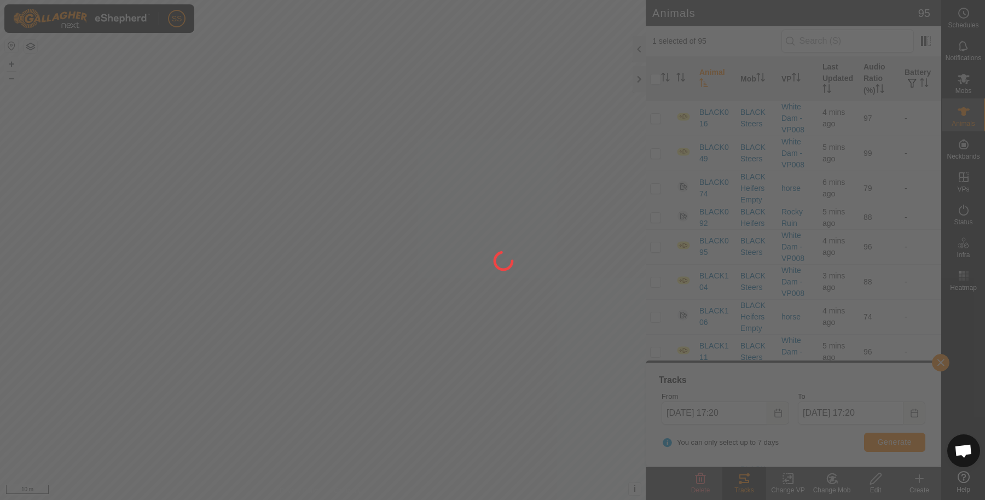
drag, startPoint x: 545, startPoint y: 243, endPoint x: 534, endPoint y: 301, distance: 59.1
click at [534, 301] on div at bounding box center [492, 250] width 985 height 500
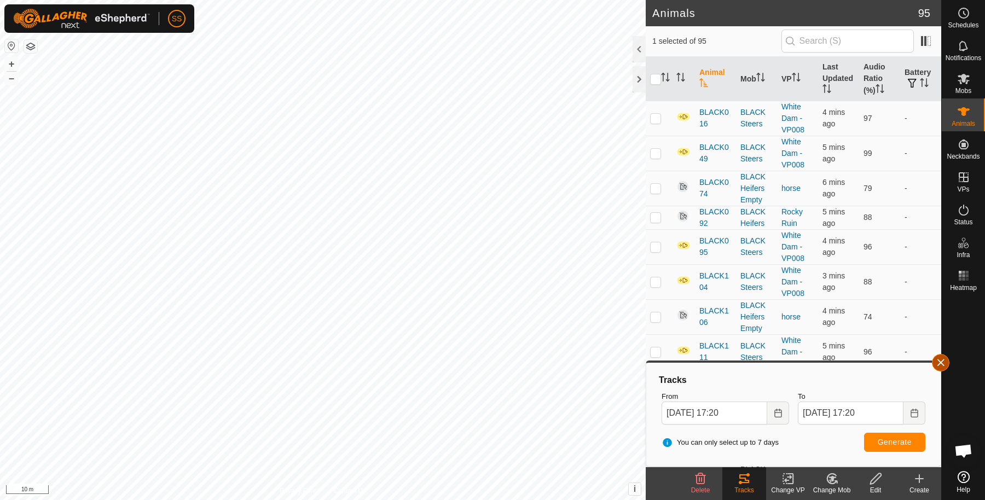
click at [946, 356] on button "button" at bounding box center [941, 363] width 18 height 18
